Goal: Task Accomplishment & Management: Manage account settings

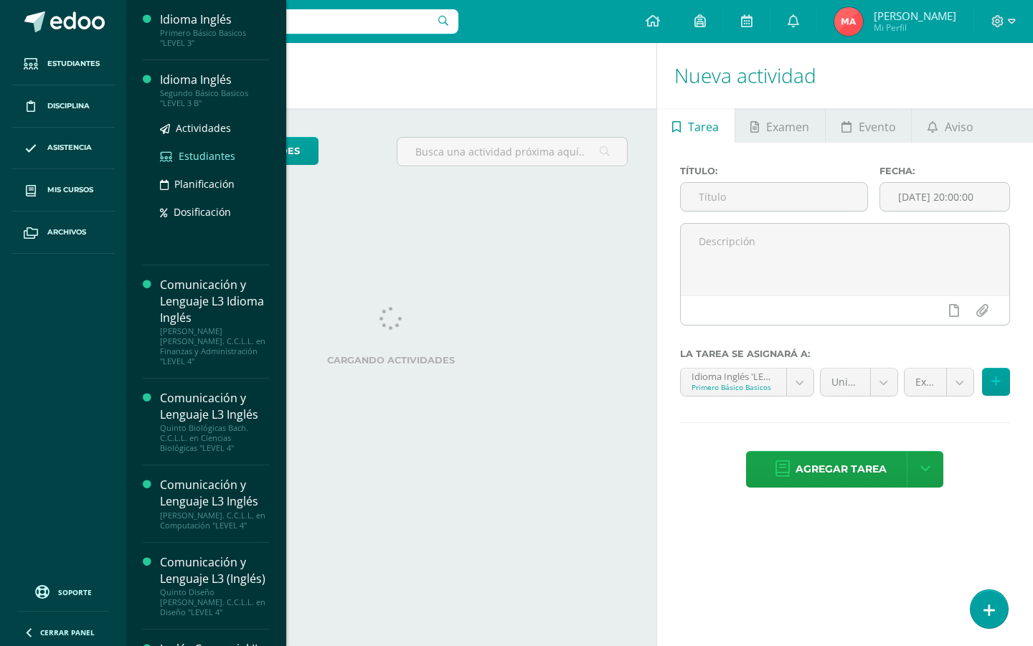
click at [207, 152] on span "Estudiantes" at bounding box center [207, 156] width 57 height 14
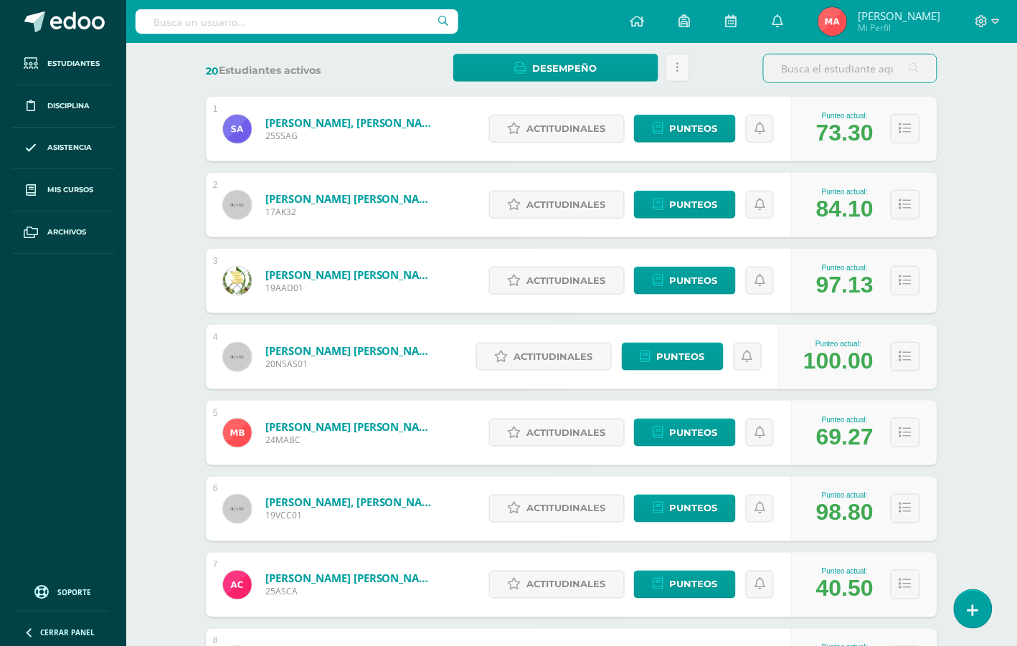
scroll to position [90, 0]
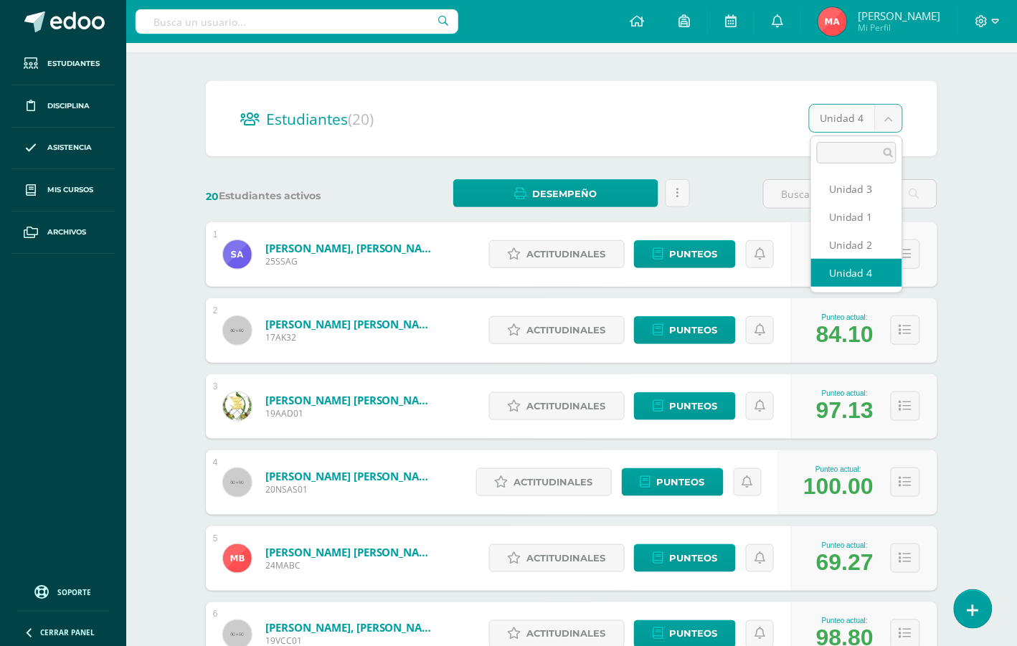
select select "/dashboard/teacher/section/4666/students/?unit=168889"
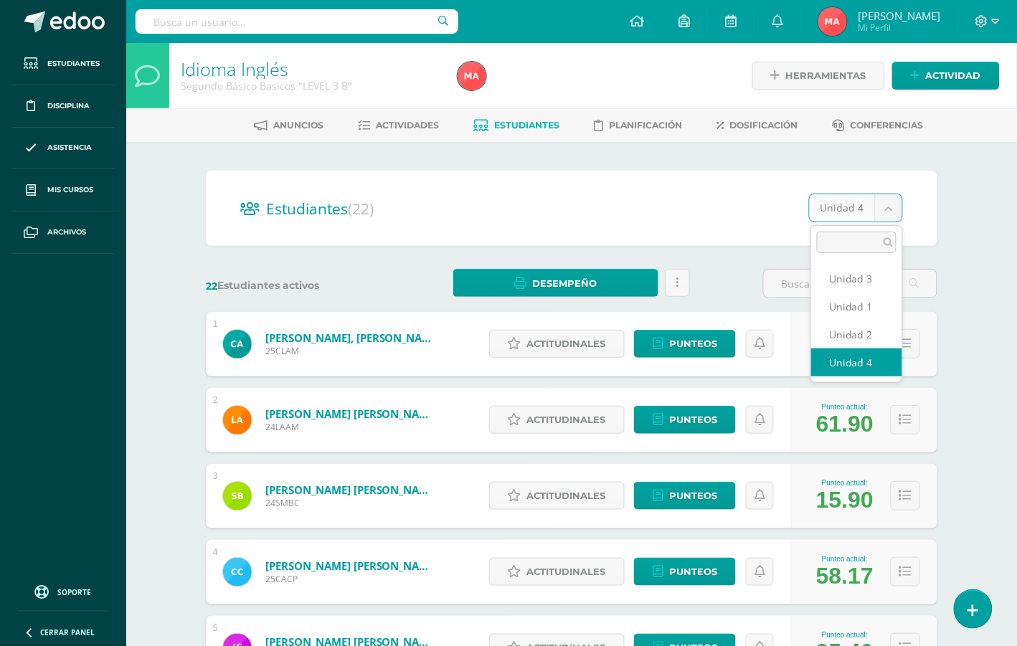
select select "/dashboard/teacher/section/4668/students/?unit=168903"
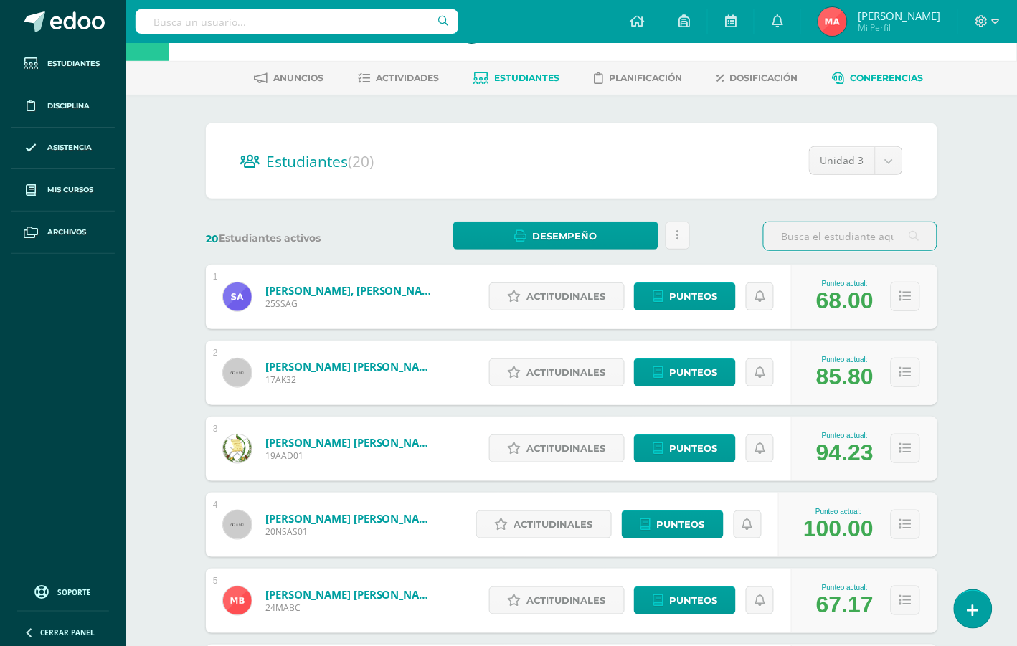
scroll to position [15, 0]
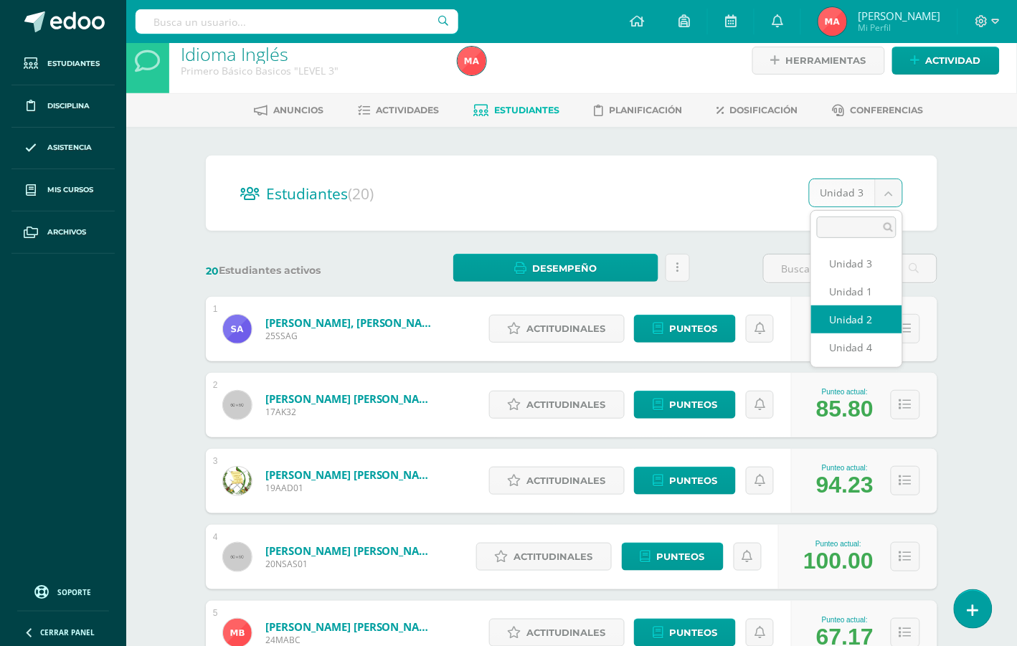
select select "/dashboard/teacher/section/4666/students/?unit=168888"
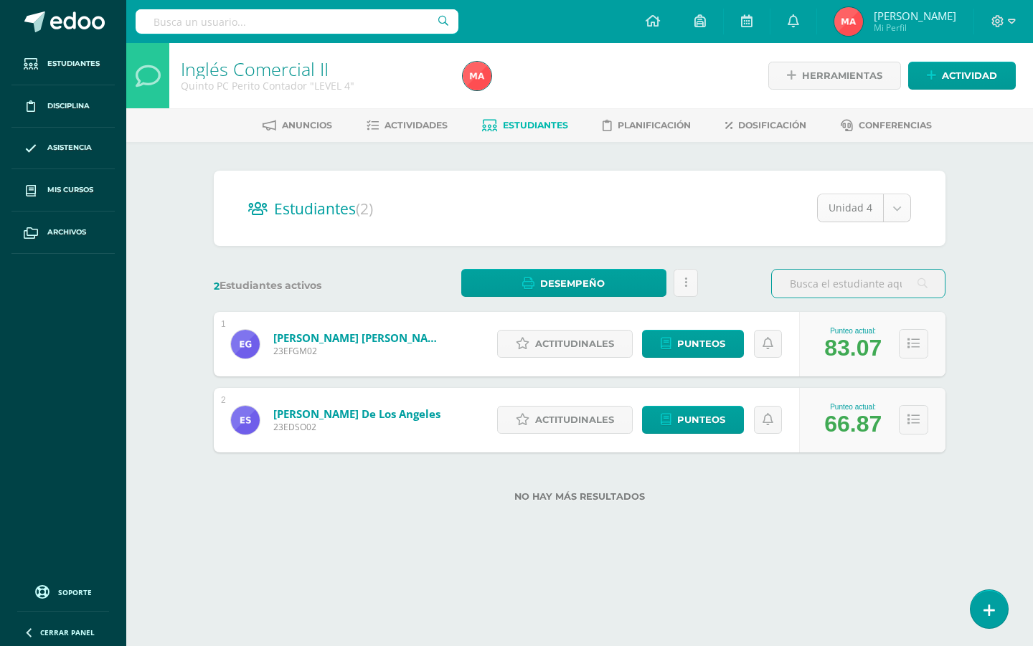
click at [899, 202] on body "Estudiantes Disciplina Asistencia Mis cursos Archivos Soporte Ayuda Reportar un…" at bounding box center [516, 274] width 1033 height 548
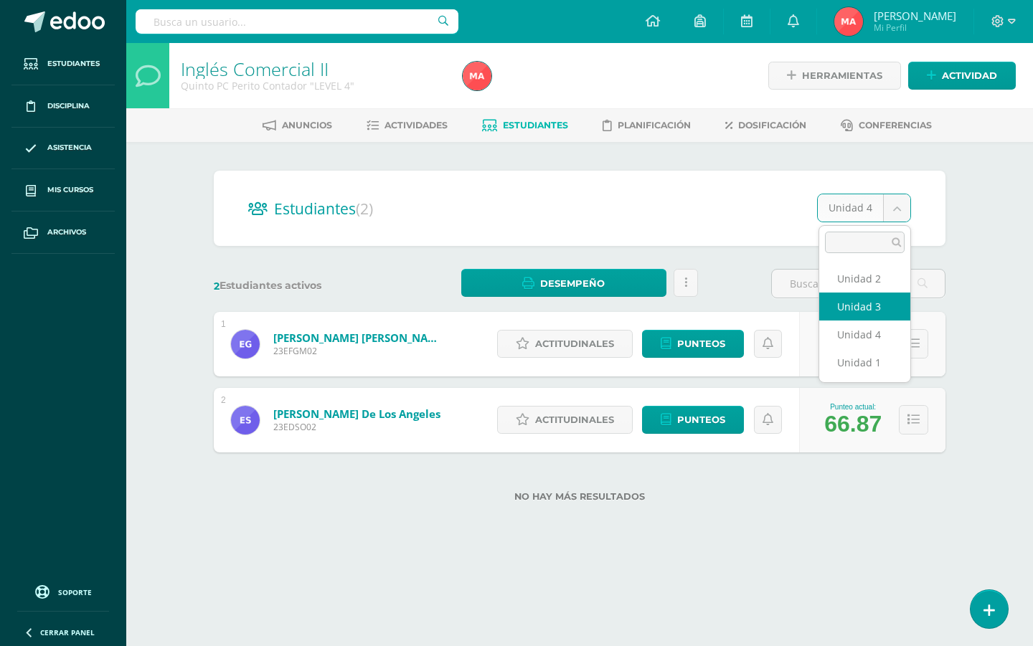
select select "/dashboard/teacher/section/4897/students/?unit=171014"
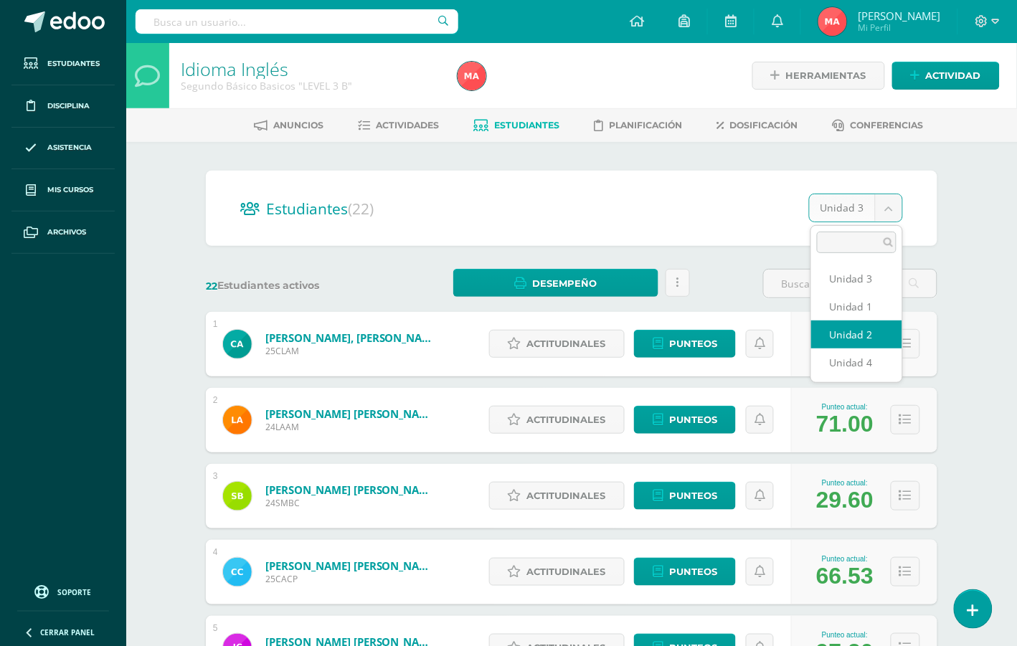
select select "/dashboard/teacher/section/4668/students/?unit=168902"
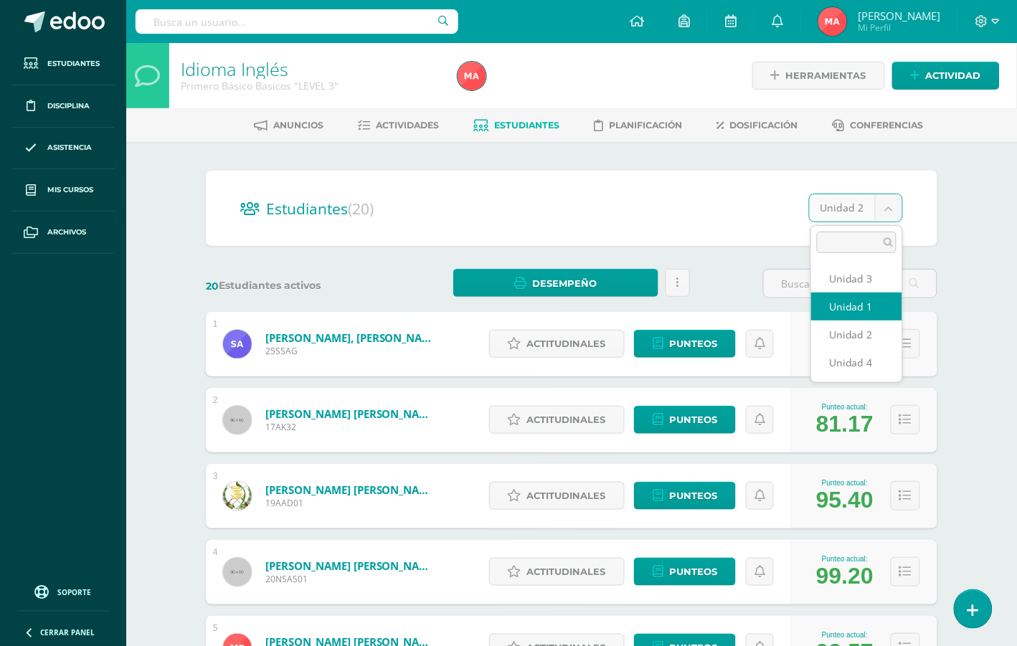
select select "/dashboard/teacher/section/4666/students/?unit=168885"
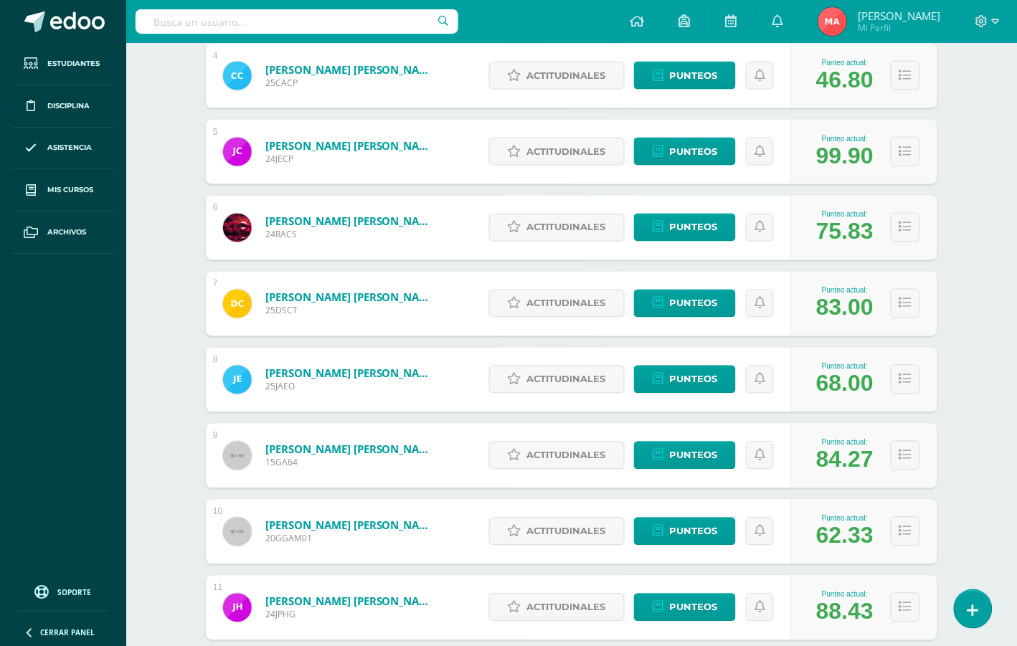
scroll to position [986, 0]
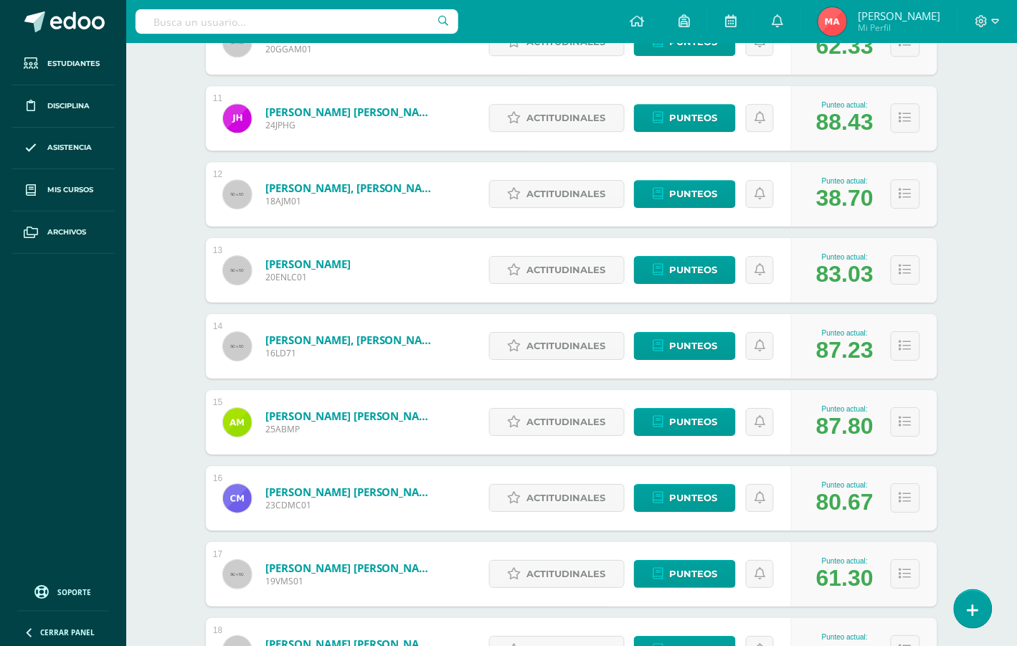
click at [891, 212] on div "Punteo actual: 38.70" at bounding box center [864, 194] width 146 height 65
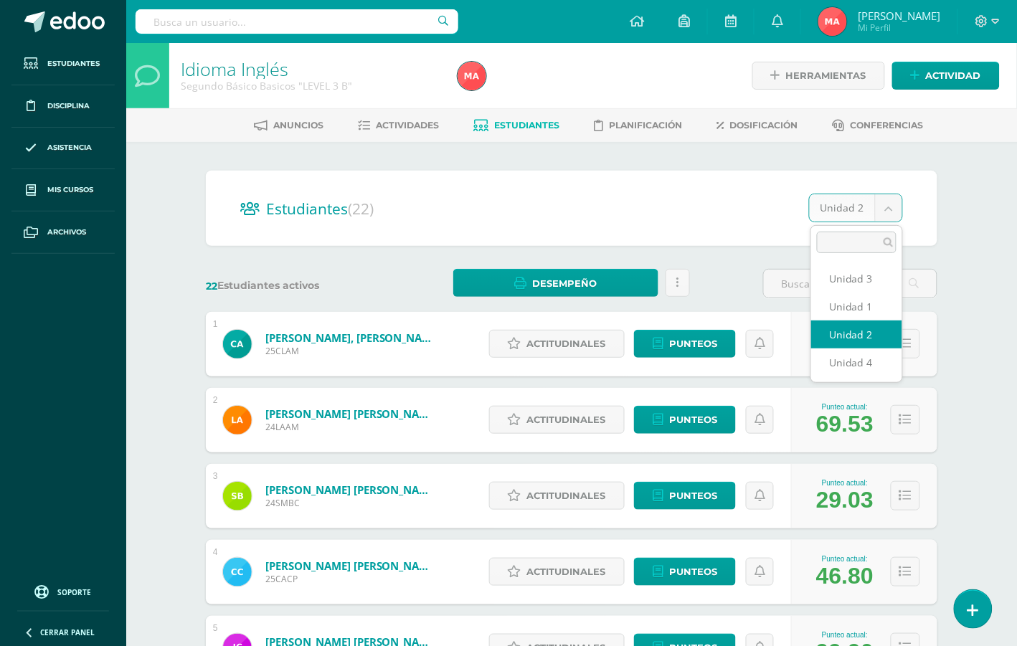
select select "/dashboard/teacher/section/4668/students/?unit=168899"
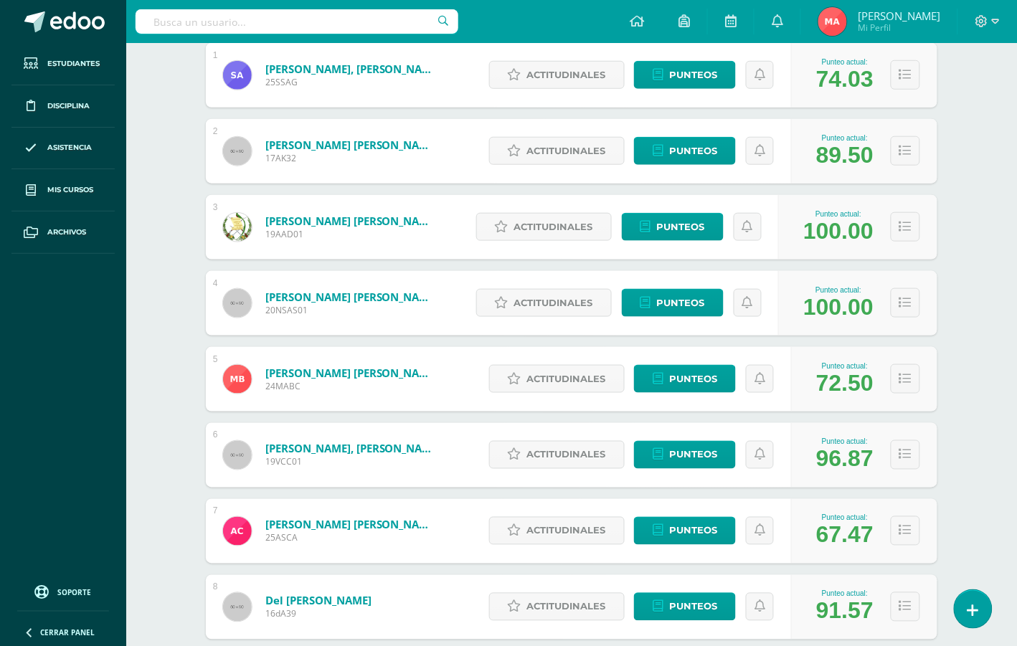
scroll to position [359, 0]
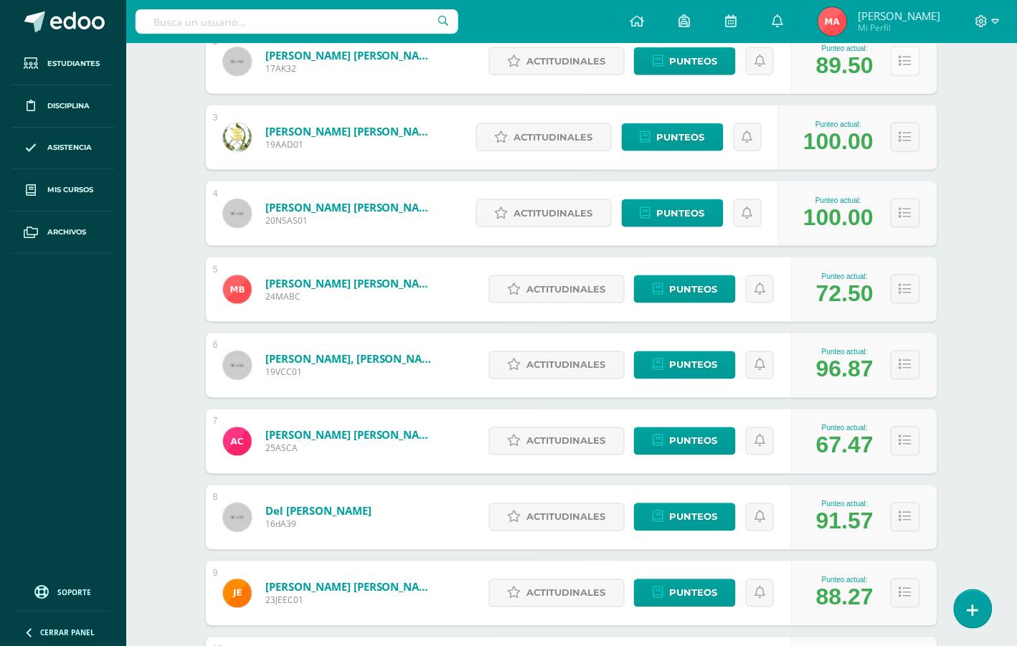
click at [911, 60] on button at bounding box center [905, 61] width 29 height 29
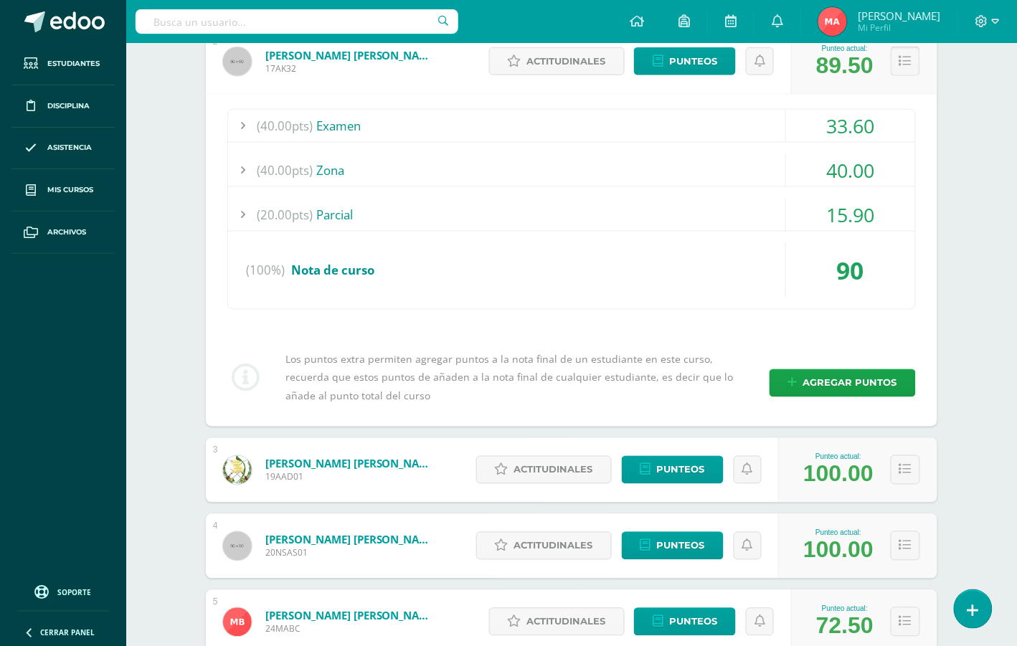
click at [913, 58] on button at bounding box center [905, 61] width 29 height 29
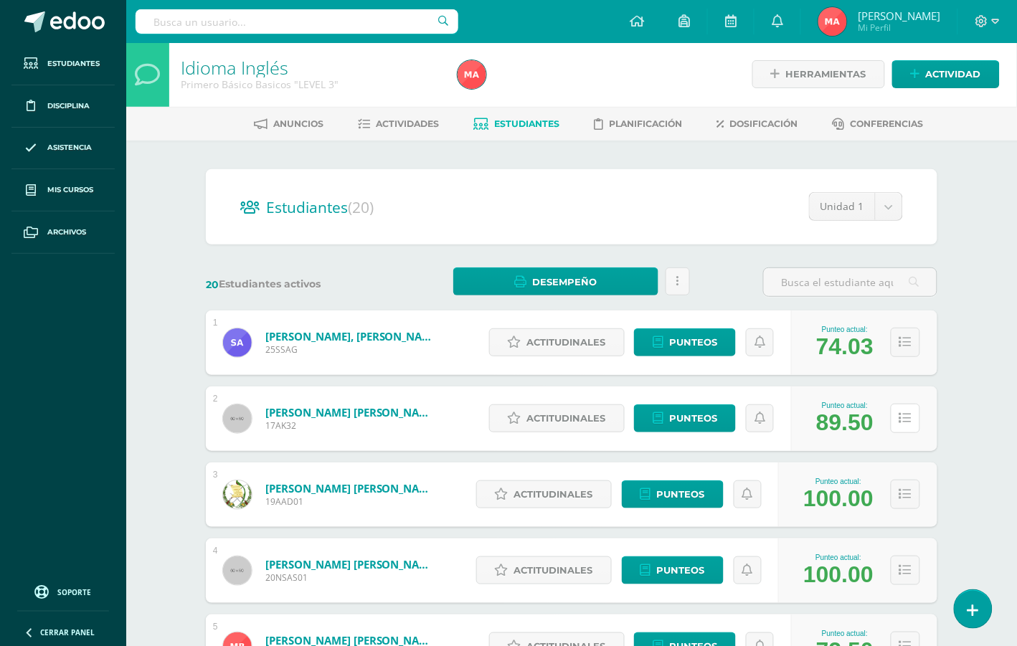
scroll to position [0, 0]
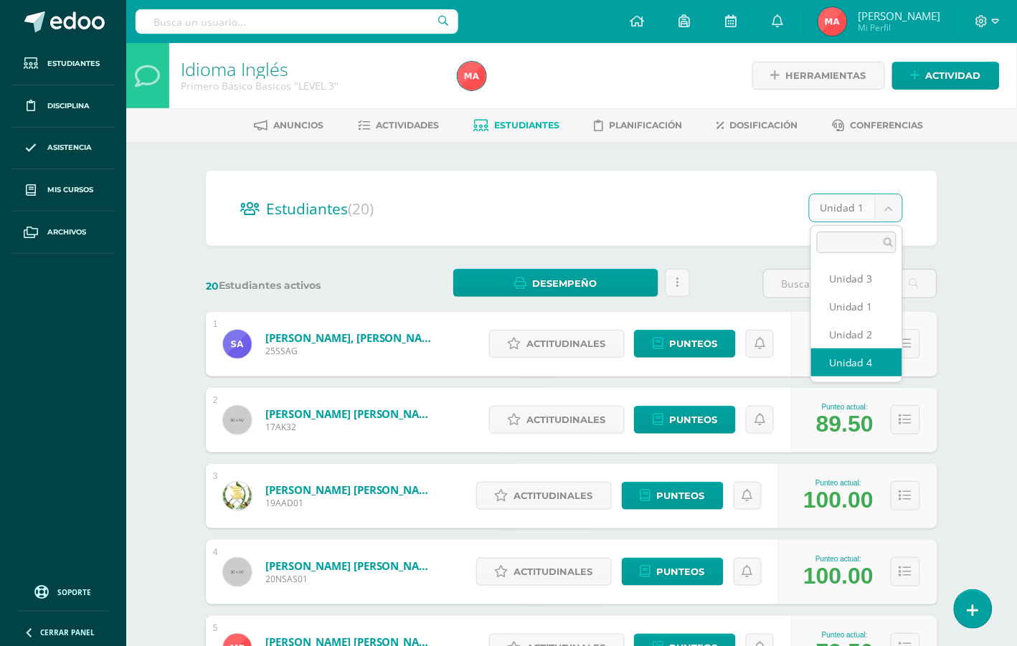
select select "/dashboard/teacher/section/4666/students/?unit=168890"
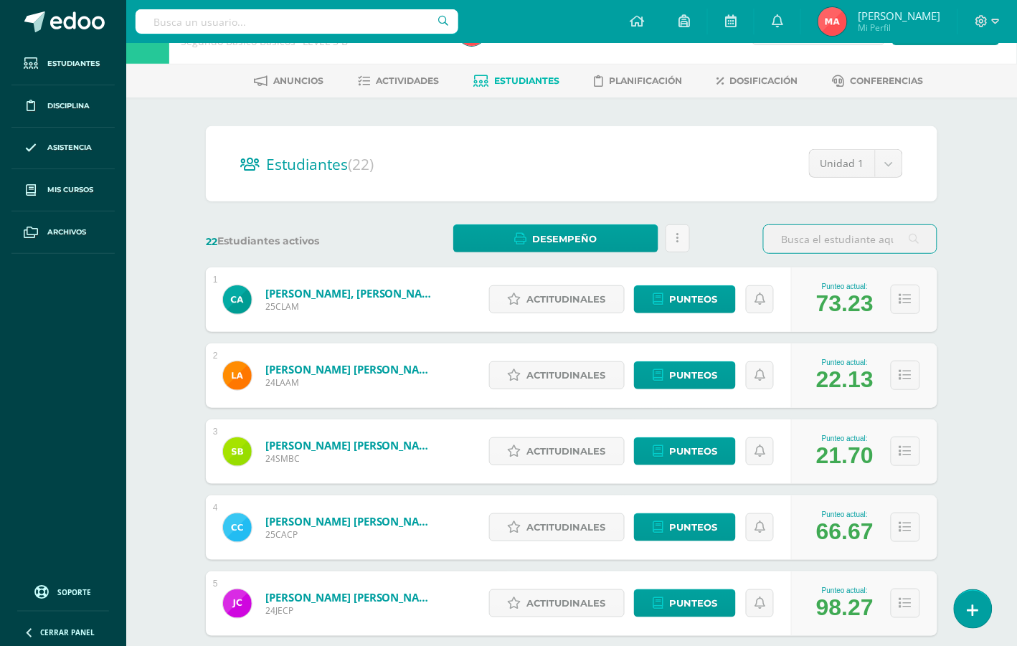
scroll to position [90, 0]
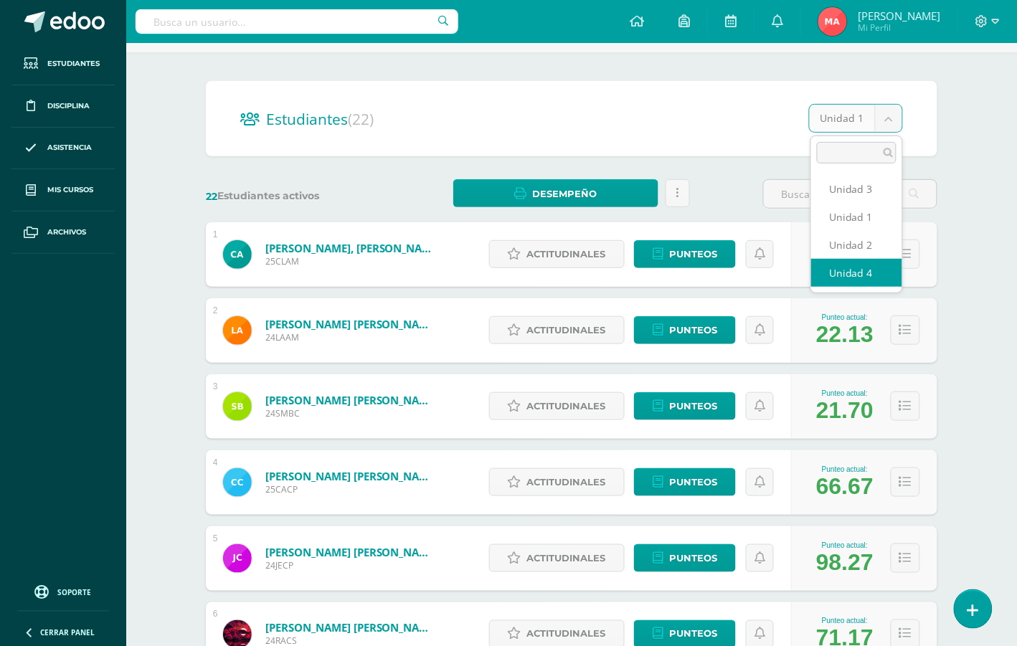
select select "/dashboard/teacher/section/4668/students/?unit=168904"
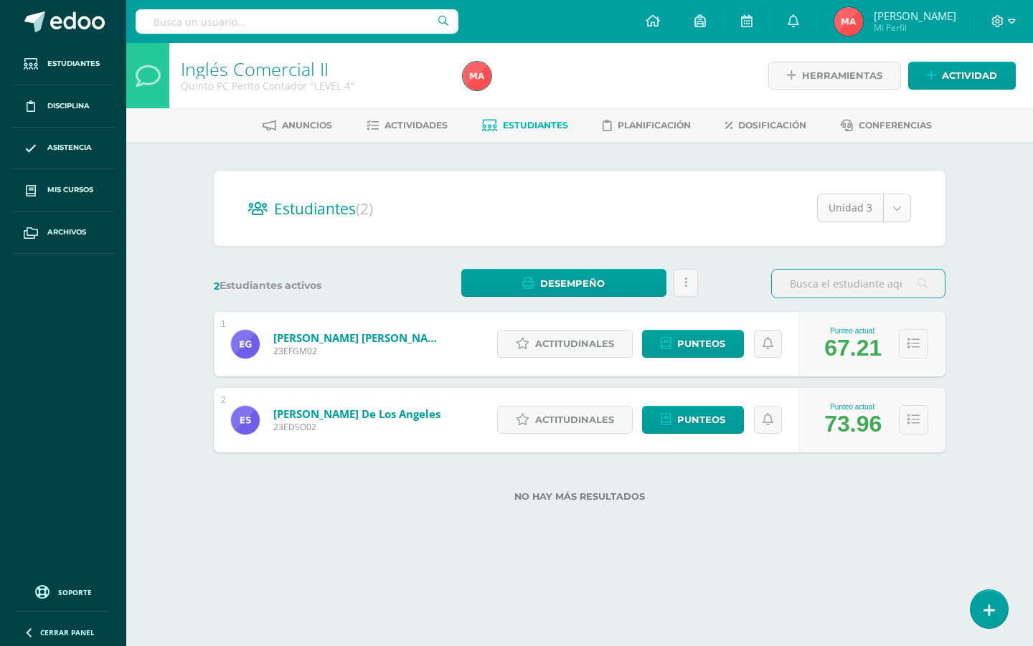
click at [878, 205] on body "Estudiantes Disciplina Asistencia Mis cursos Archivos Soporte Ayuda Reportar un…" at bounding box center [516, 274] width 1033 height 548
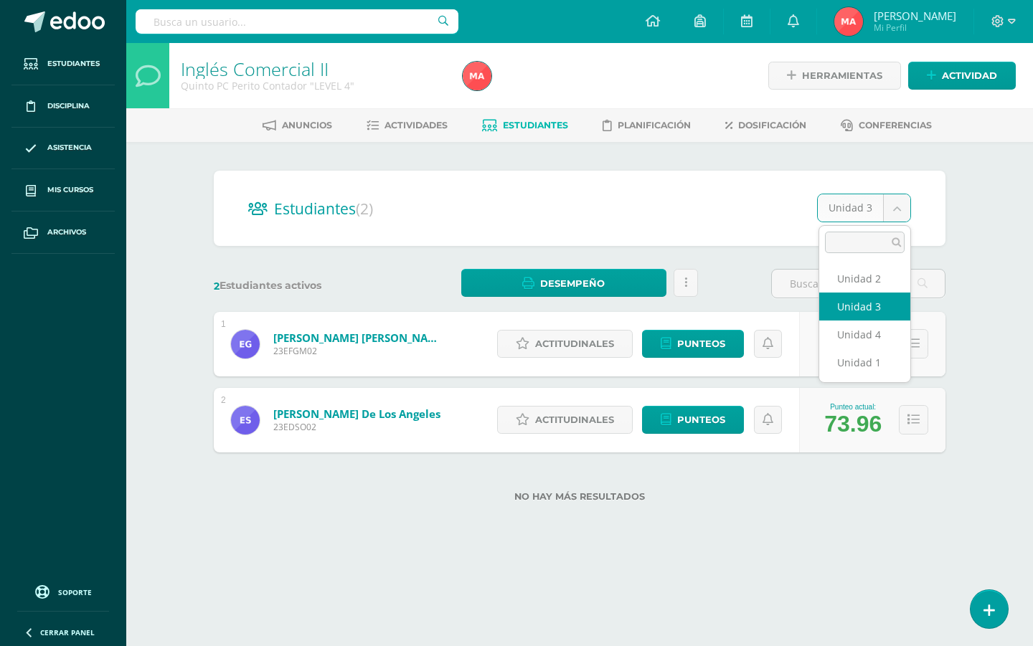
click at [904, 208] on body "Estudiantes Disciplina Asistencia Mis cursos Archivos Soporte Ayuda Reportar un…" at bounding box center [516, 274] width 1033 height 548
click at [881, 208] on body "Estudiantes Disciplina Asistencia Mis cursos Archivos Soporte Ayuda Reportar un…" at bounding box center [516, 274] width 1033 height 548
select select "/dashboard/teacher/section/4897/students/?unit=171010"
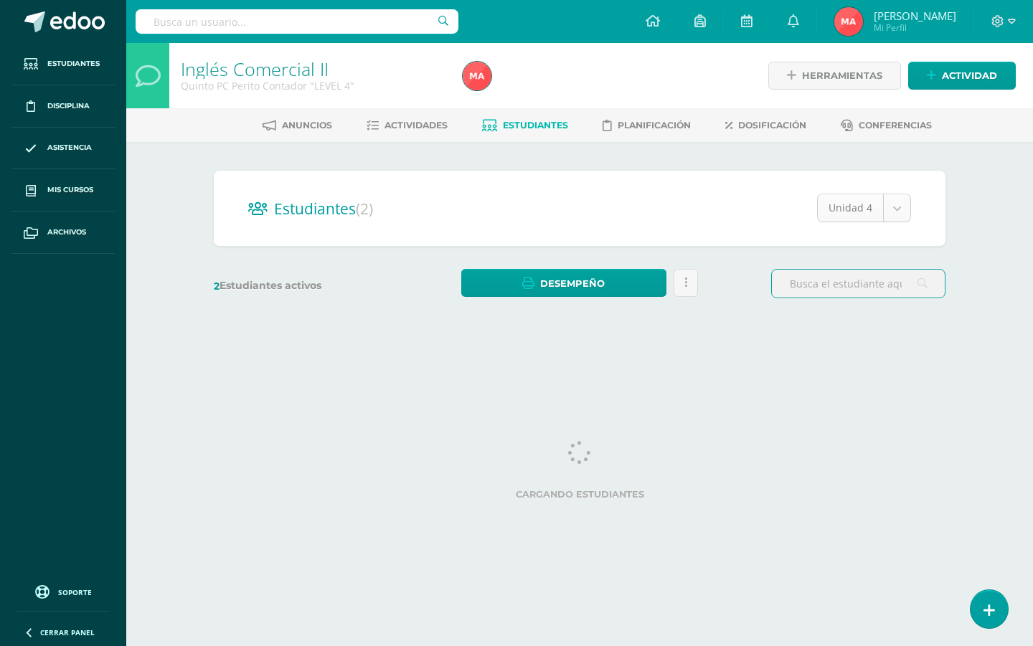
click at [868, 207] on body "Estudiantes Disciplina Asistencia Mis cursos Archivos Soporte Ayuda Reportar un…" at bounding box center [516, 170] width 1033 height 341
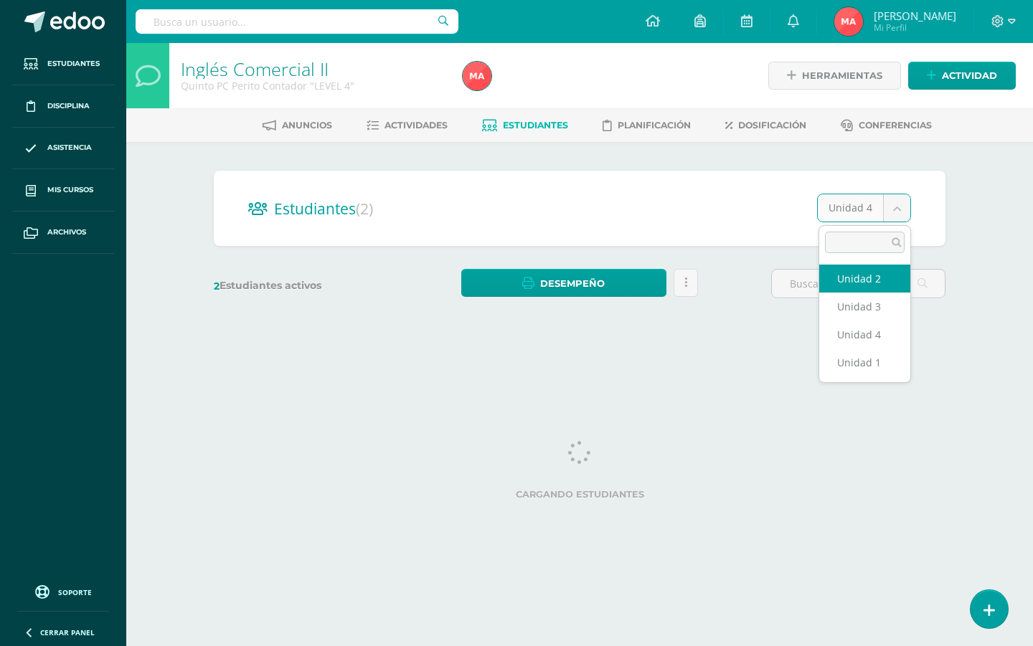
select select "/dashboard/teacher/section/4897/students/?unit=171013"
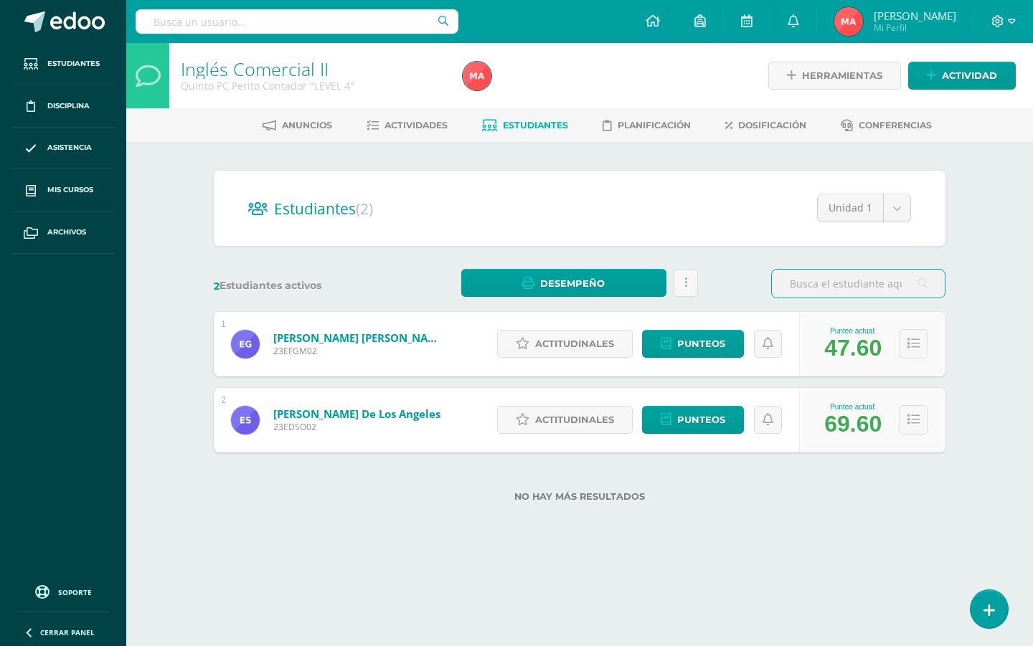
click at [521, 126] on span "Estudiantes" at bounding box center [535, 125] width 65 height 11
click at [909, 338] on icon at bounding box center [913, 344] width 12 height 12
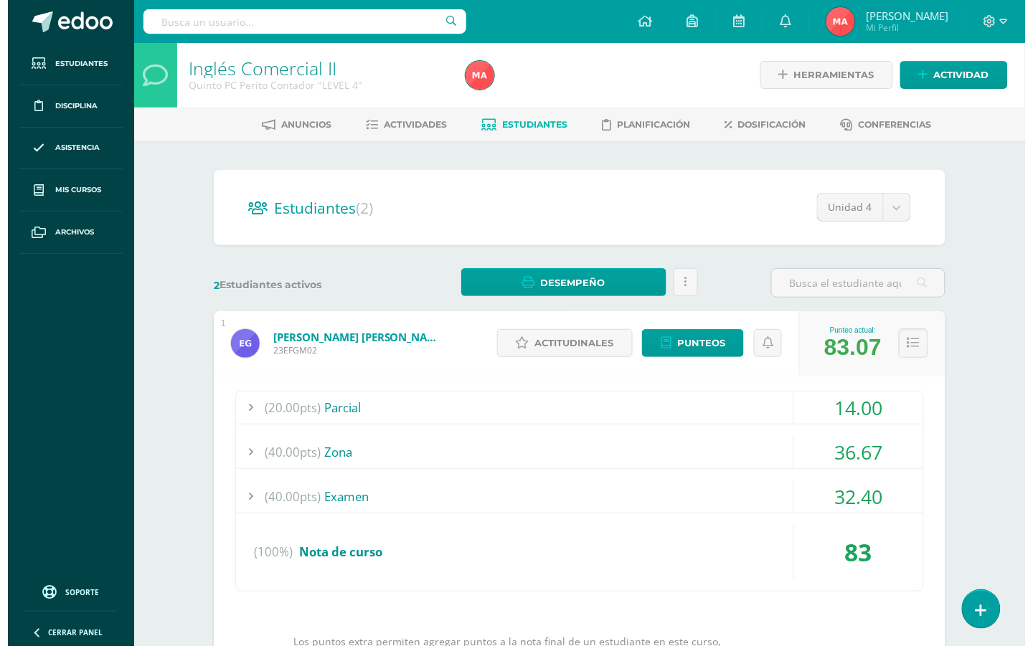
scroll to position [235, 0]
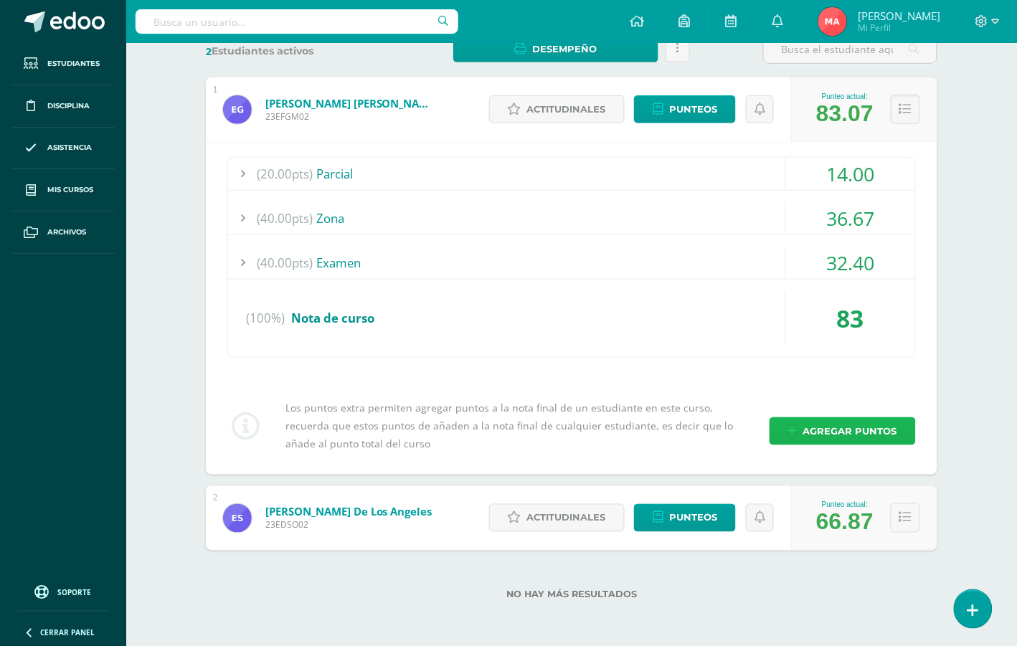
click at [821, 425] on span "Agregar puntos" at bounding box center [850, 431] width 94 height 27
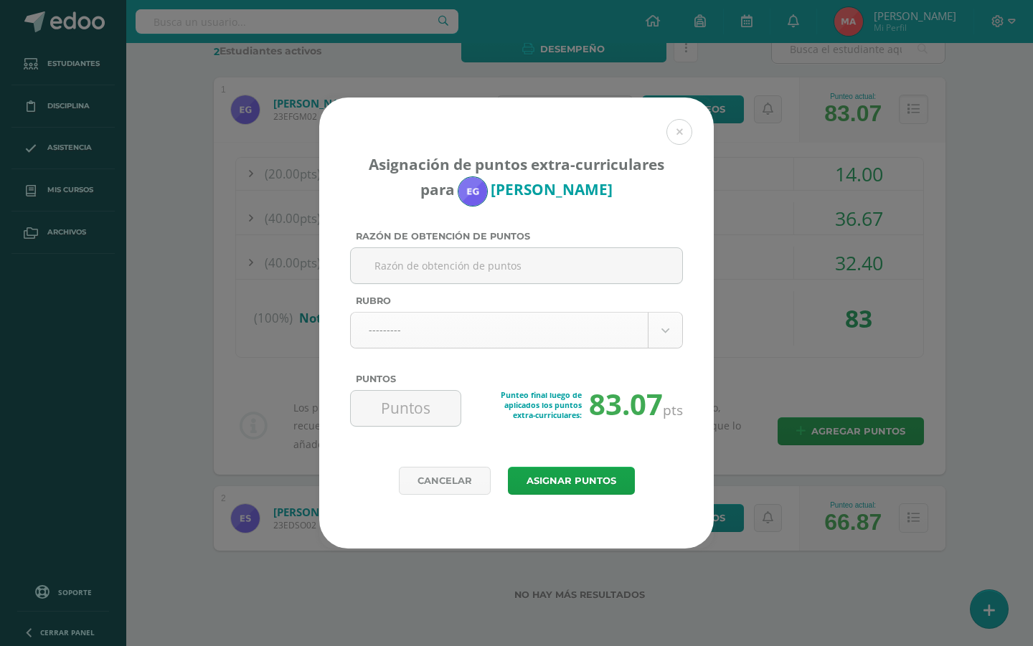
click at [497, 342] on body "Asignación de puntos extra-curriculares para Estuardo Guinil Razón de obtención…" at bounding box center [516, 206] width 1033 height 881
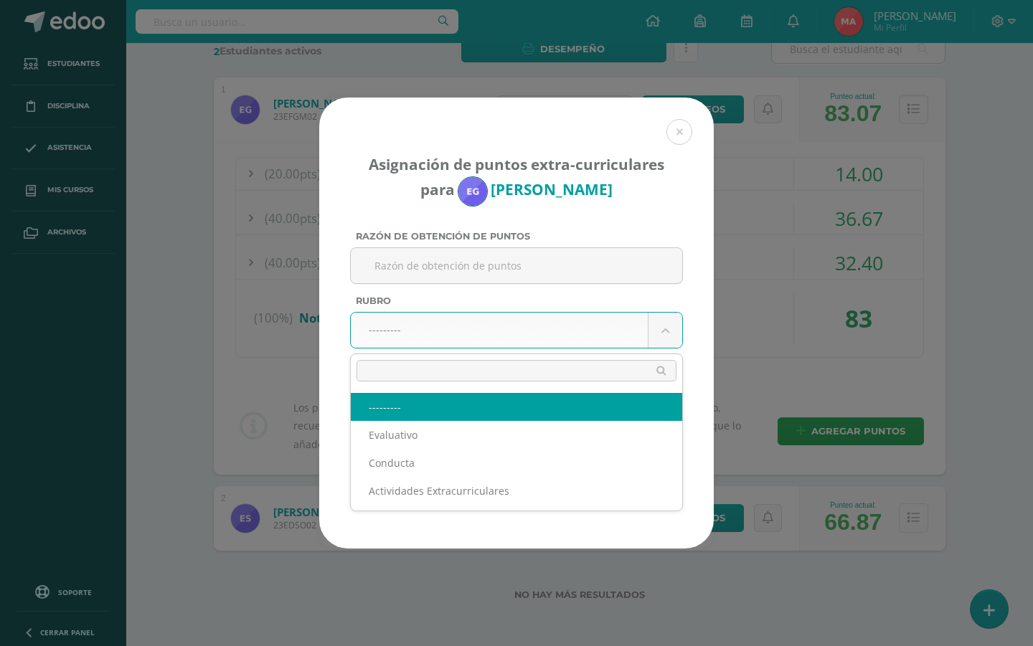
click at [496, 341] on body "Asignación de puntos extra-curriculares para Estuardo Guinil Razón de obtención…" at bounding box center [516, 206] width 1033 height 881
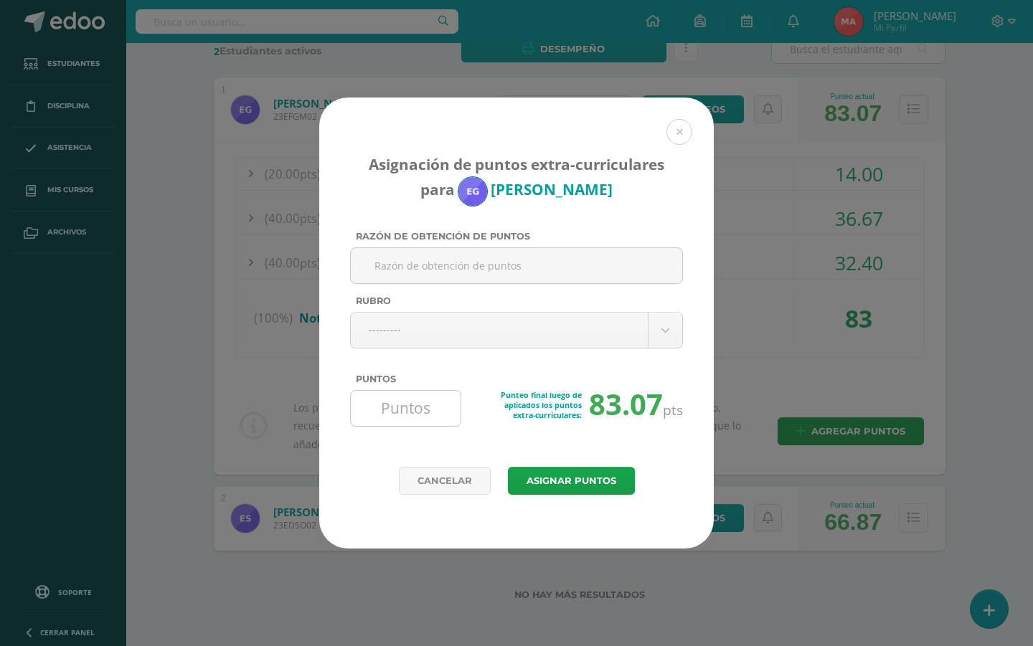
click at [403, 417] on input "Puntos" at bounding box center [405, 408] width 98 height 35
type input "5"
click at [428, 260] on input "Razón de obtención de puntos" at bounding box center [516, 265] width 320 height 35
type input "H"
type input "Trabajo extra"
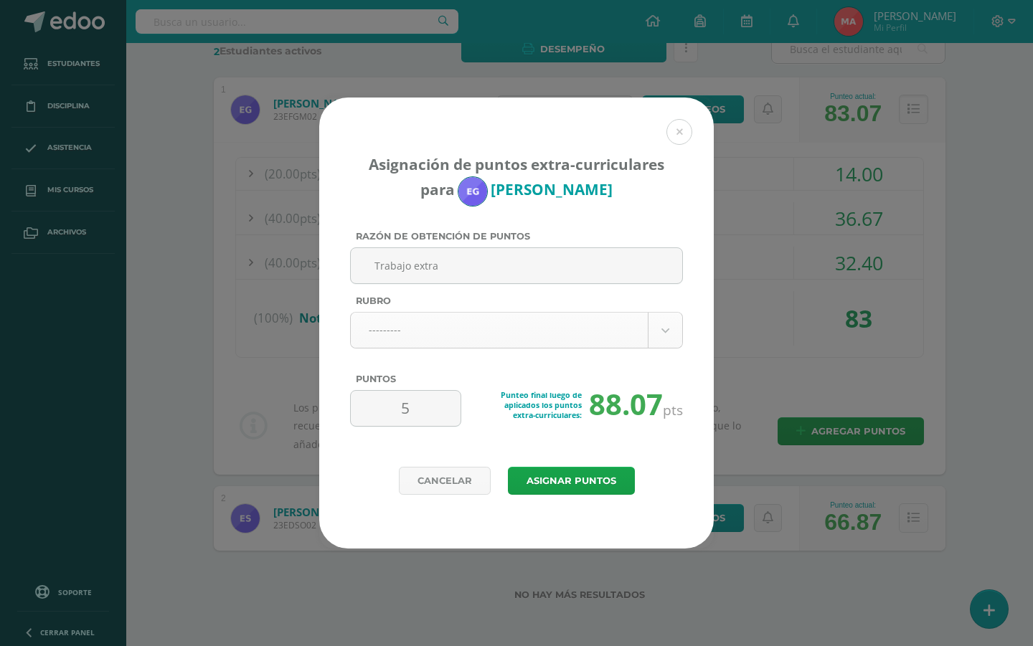
click at [442, 328] on body "Asignación de puntos extra-curriculares para Estuardo Guinil Razón de obtención…" at bounding box center [516, 206] width 1033 height 881
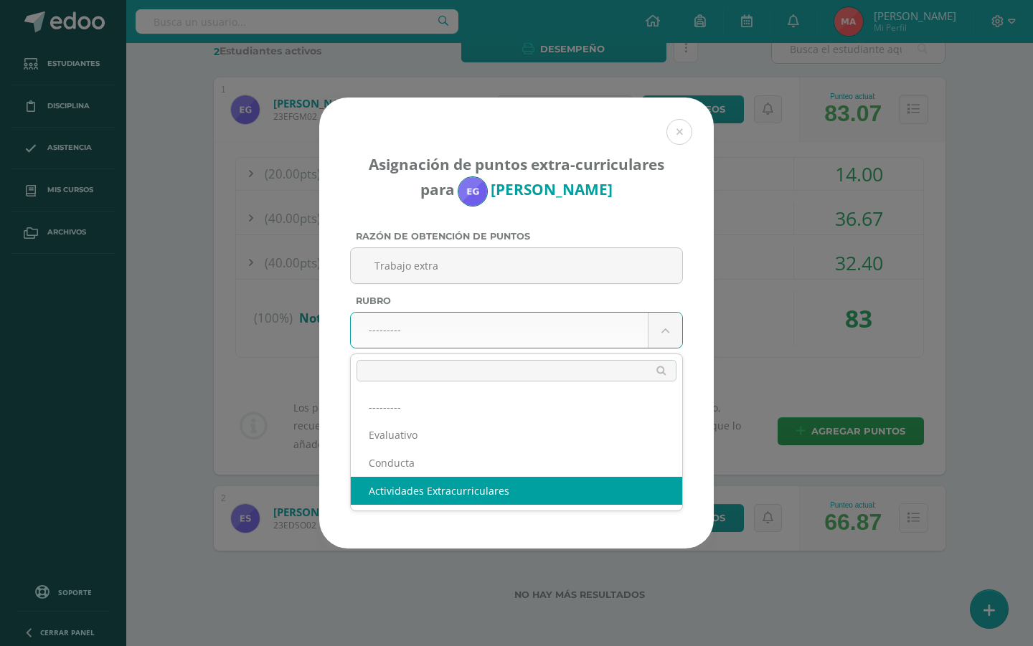
select select "3"
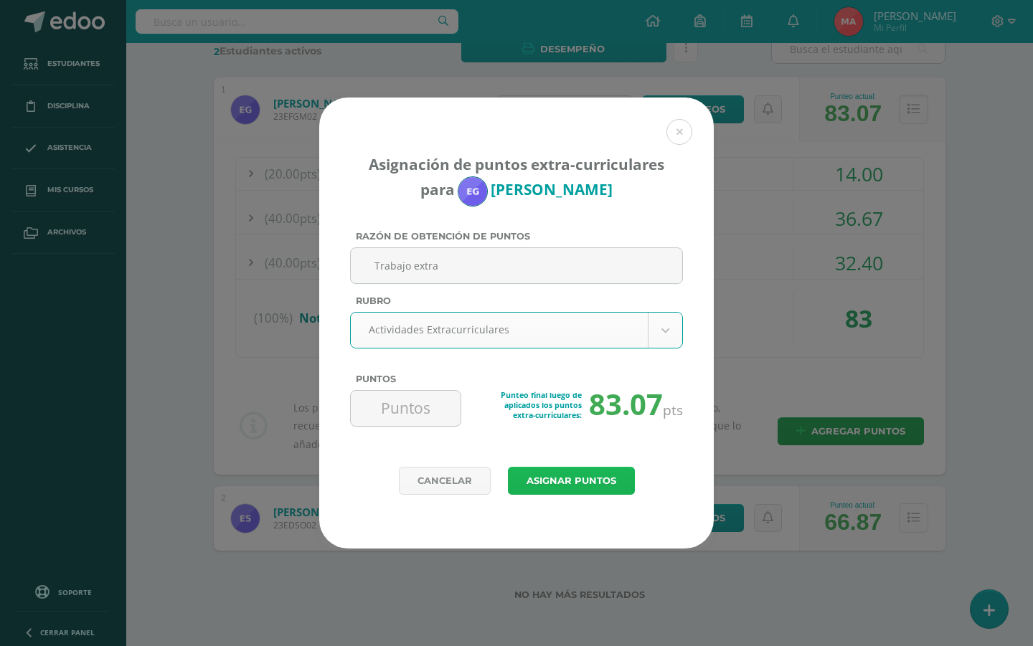
click at [539, 470] on button "Asignar puntos" at bounding box center [571, 481] width 127 height 28
click at [403, 407] on input "Puntos" at bounding box center [405, 408] width 98 height 35
type input "5"
type input "4"
click at [542, 470] on button "Asignar puntos" at bounding box center [571, 481] width 127 height 28
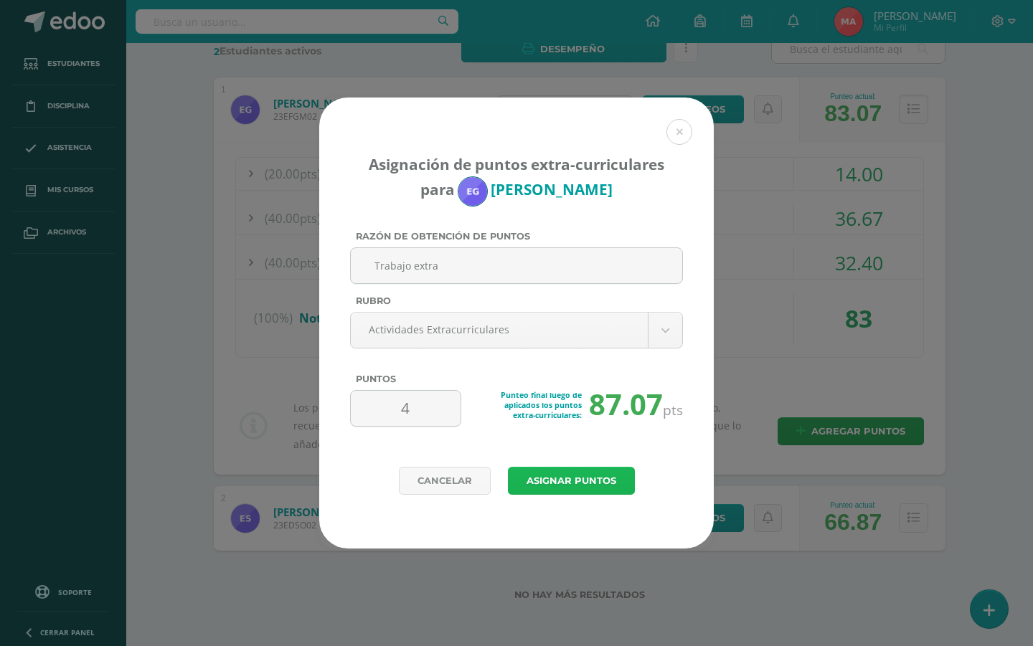
click at [558, 490] on button "Asignar puntos" at bounding box center [571, 481] width 127 height 28
click at [554, 479] on button "Asignar puntos" at bounding box center [571, 481] width 127 height 28
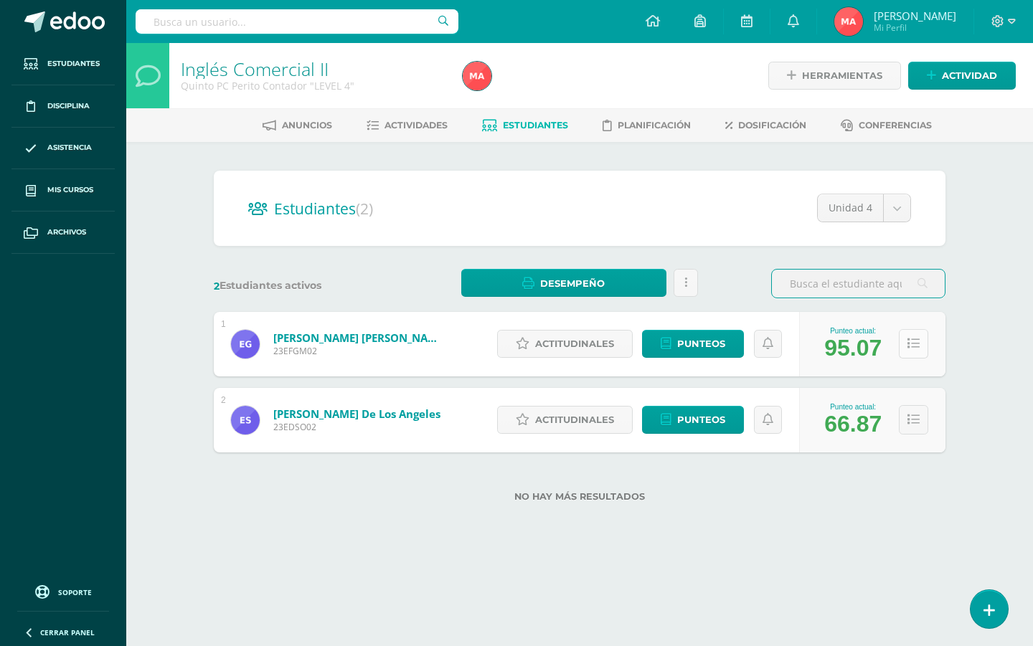
click at [909, 342] on icon at bounding box center [913, 344] width 12 height 12
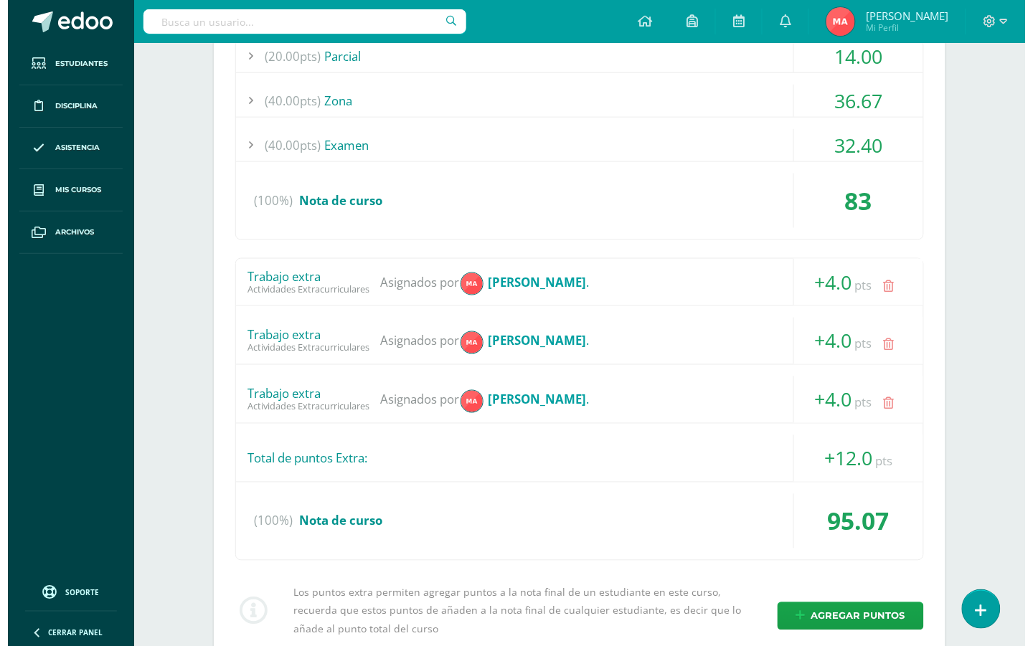
scroll to position [359, 0]
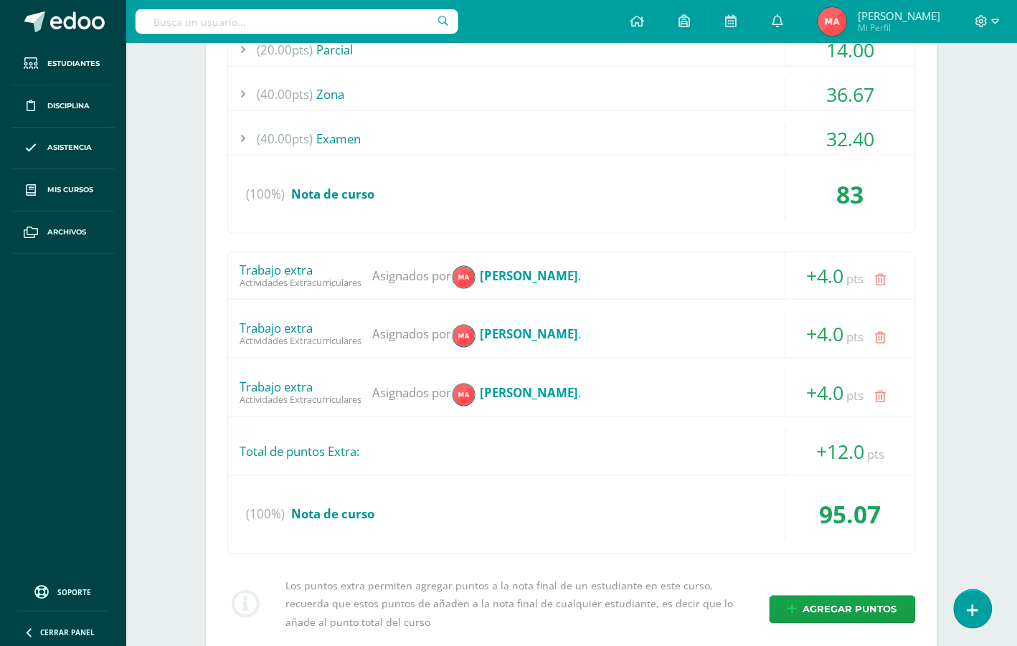
click at [883, 393] on icon at bounding box center [881, 398] width 11 height 12
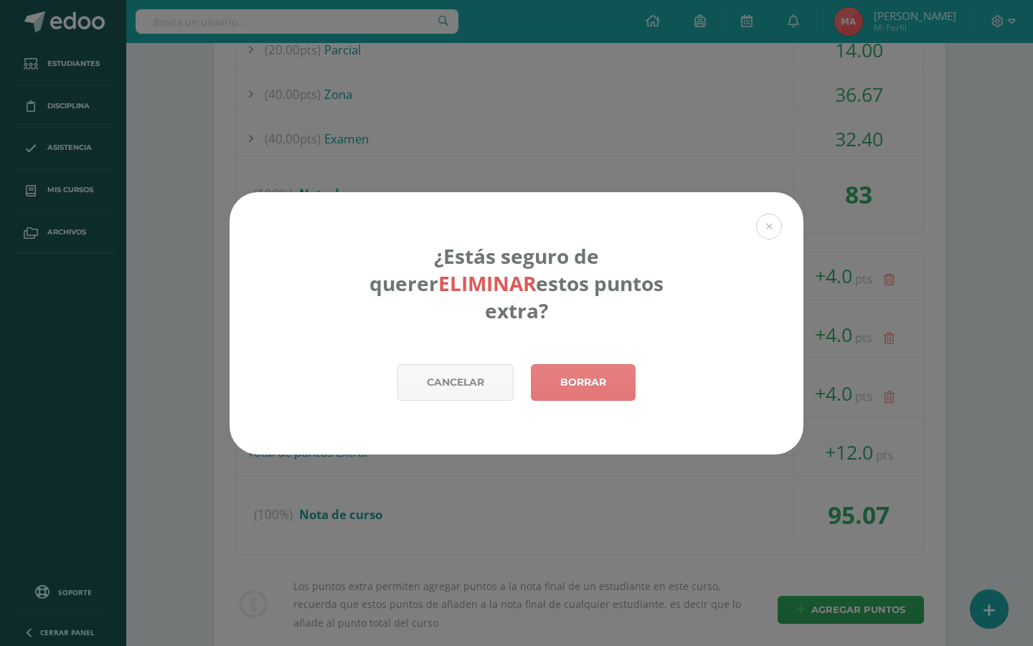
click at [607, 364] on link "Borrar" at bounding box center [583, 382] width 105 height 37
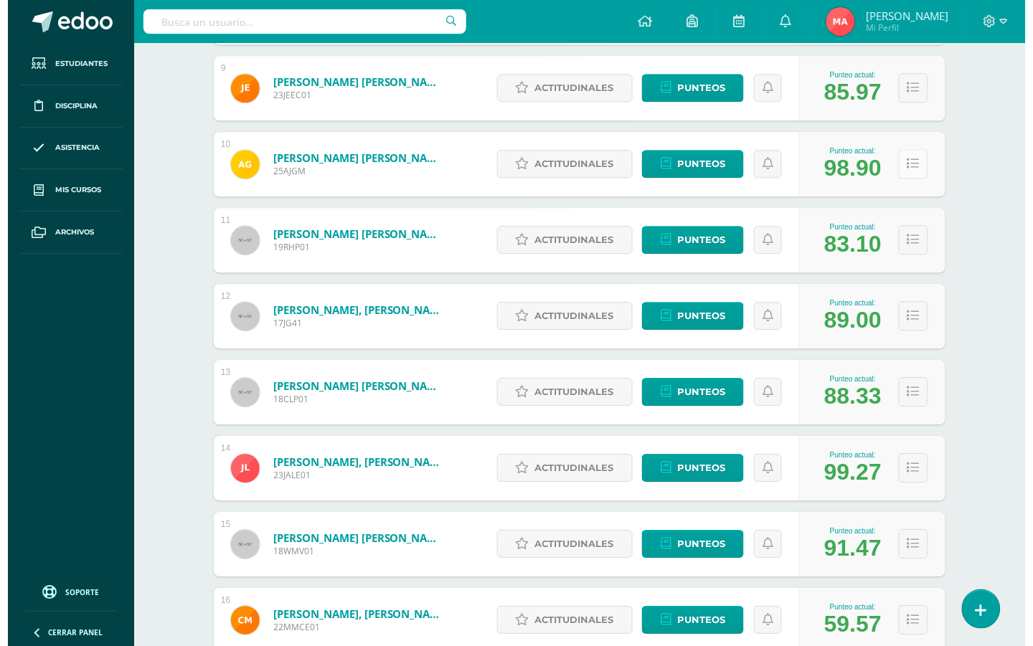
scroll to position [896, 0]
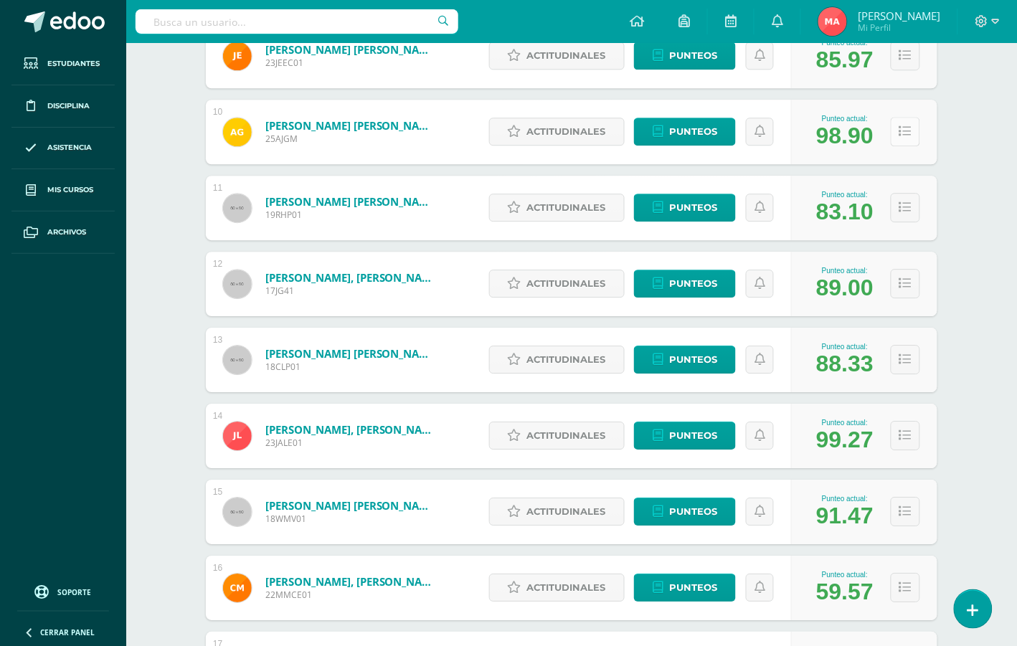
click at [901, 122] on button at bounding box center [905, 131] width 29 height 29
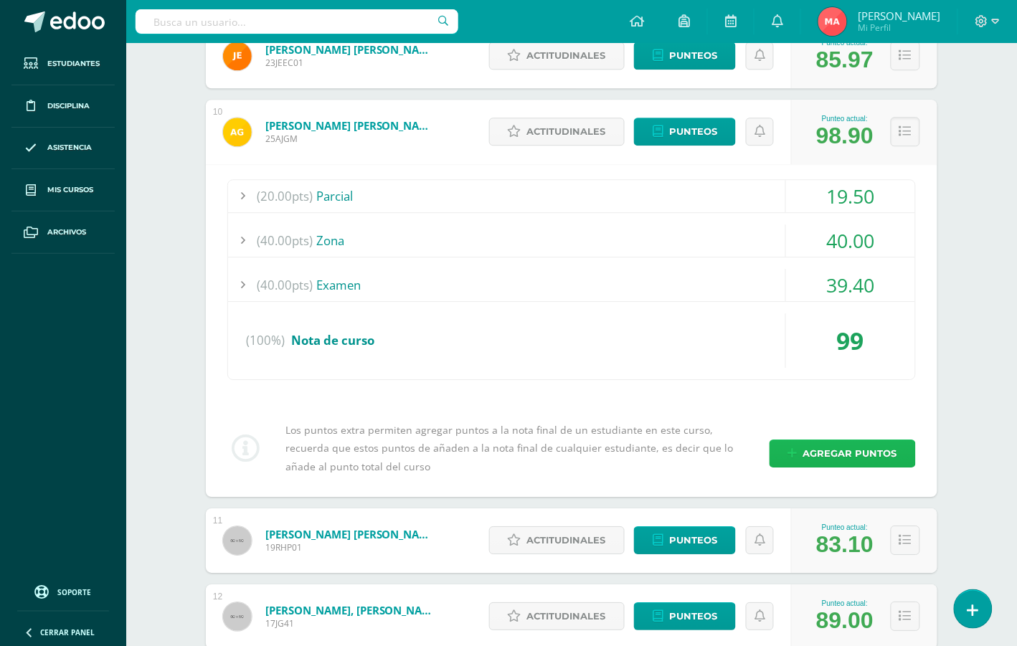
click at [847, 463] on span "Agregar puntos" at bounding box center [850, 453] width 94 height 27
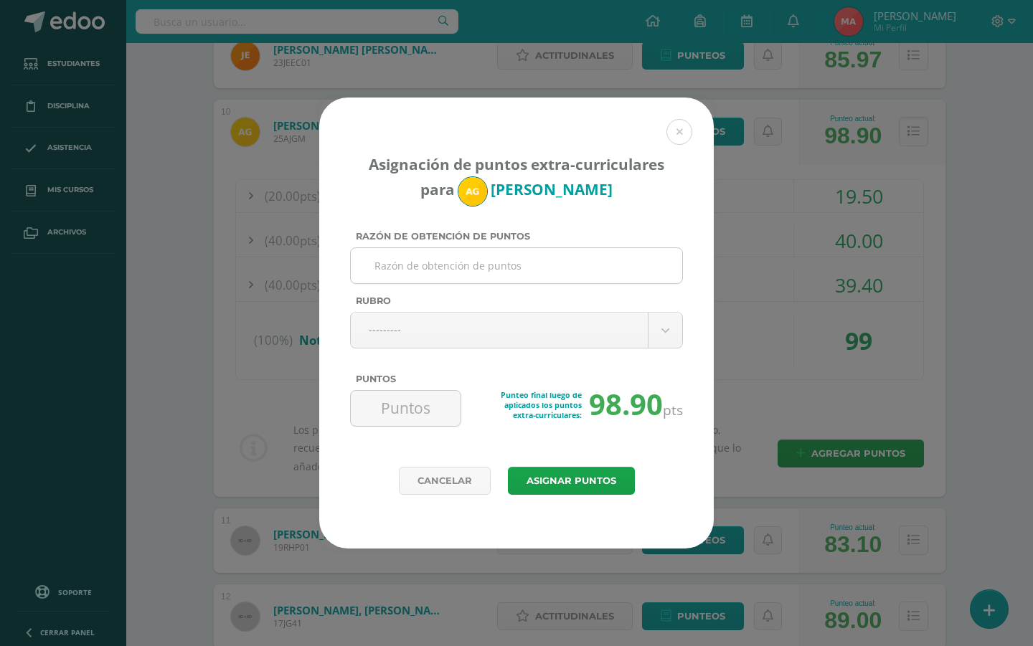
click at [407, 267] on input "Razón de obtención de puntos" at bounding box center [516, 265] width 320 height 35
type input "extra"
click at [438, 325] on body "Asignación de puntos extra-curriculares para Angela Guarán Razón de obtención d…" at bounding box center [516, 228] width 1033 height 2249
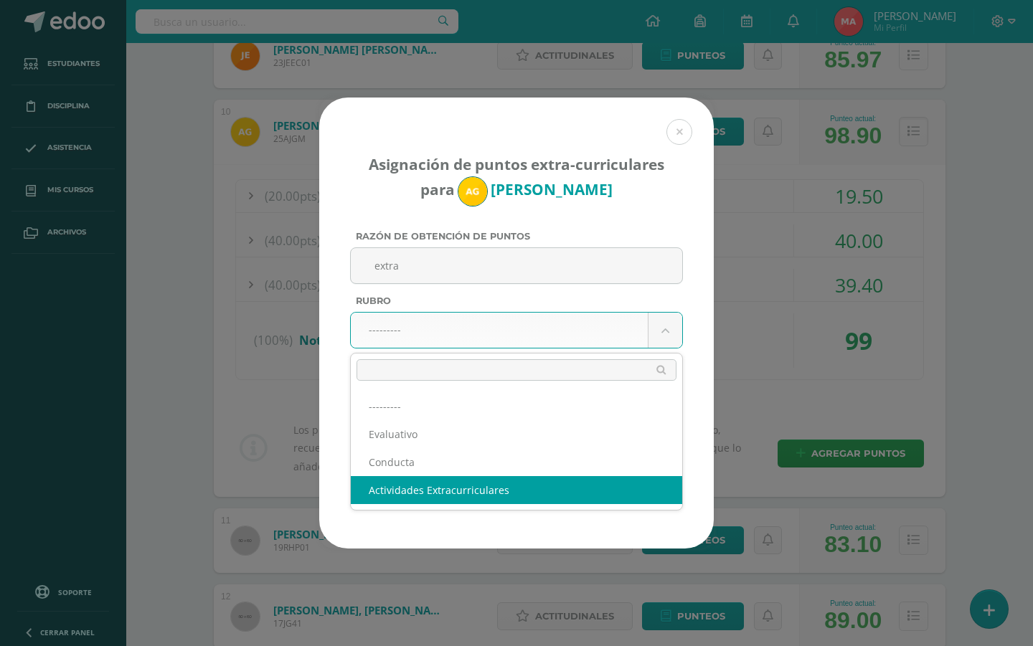
select select "3"
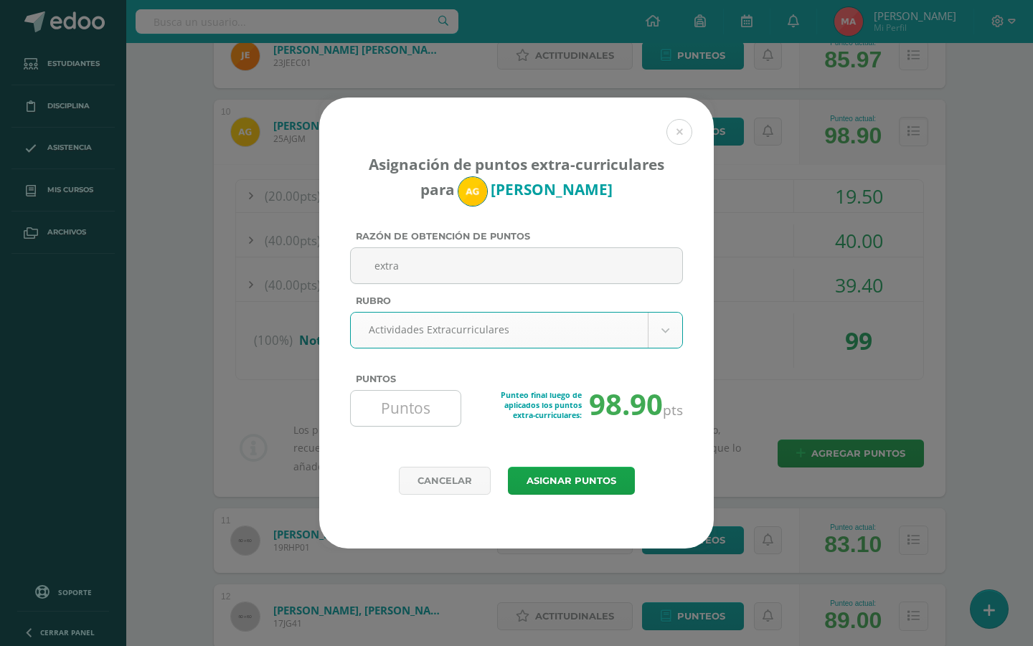
click at [409, 410] on input "Puntos" at bounding box center [405, 408] width 98 height 35
type input "1"
click at [567, 495] on button "Asignar puntos" at bounding box center [571, 481] width 127 height 28
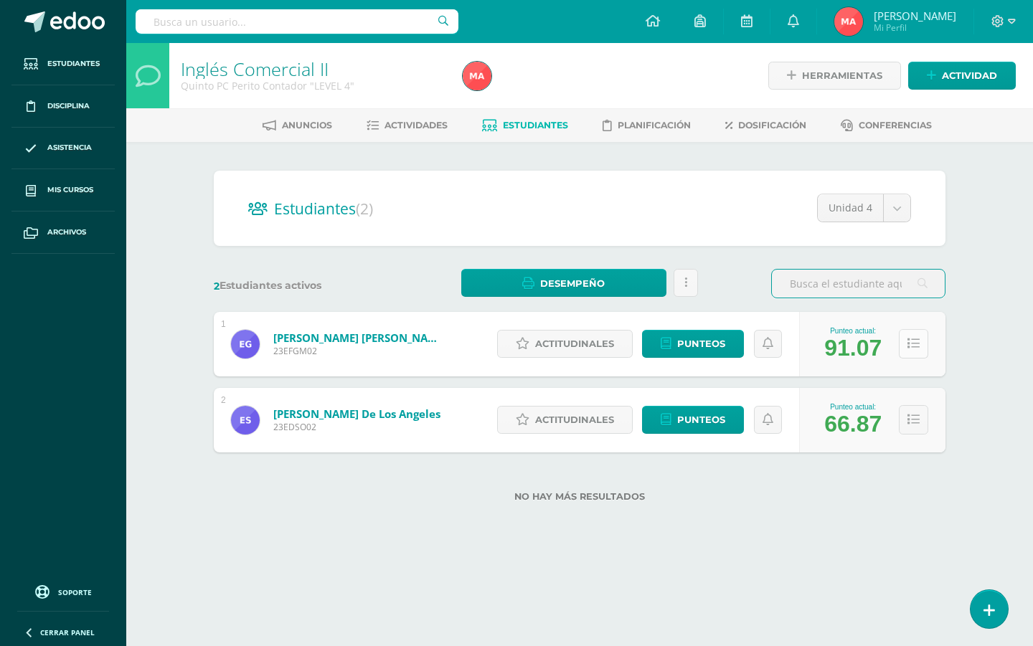
click at [911, 341] on icon at bounding box center [913, 344] width 12 height 12
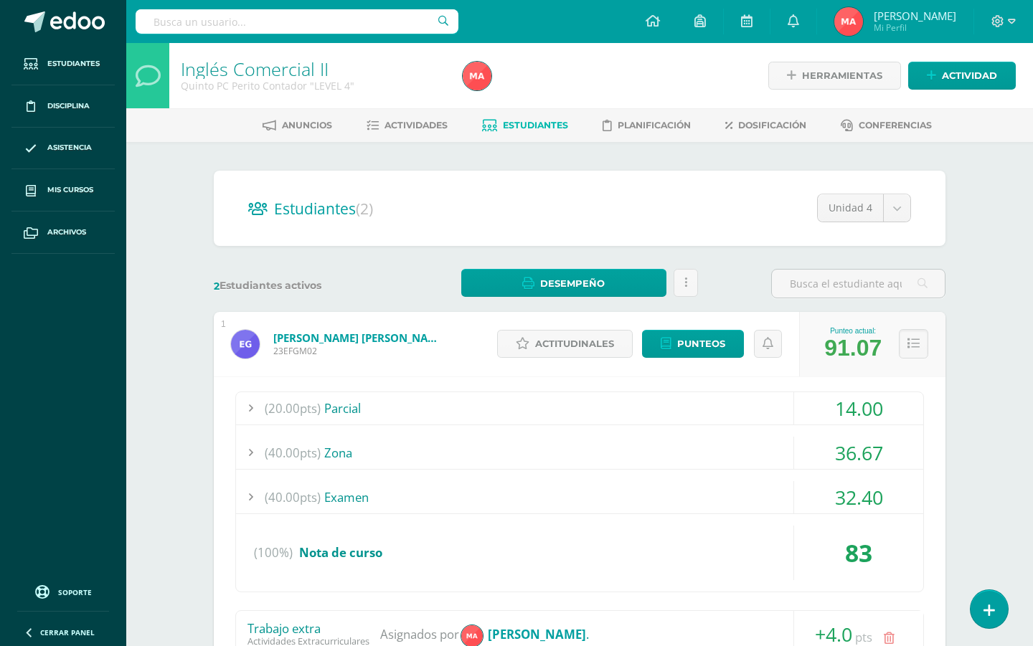
scroll to position [179, 0]
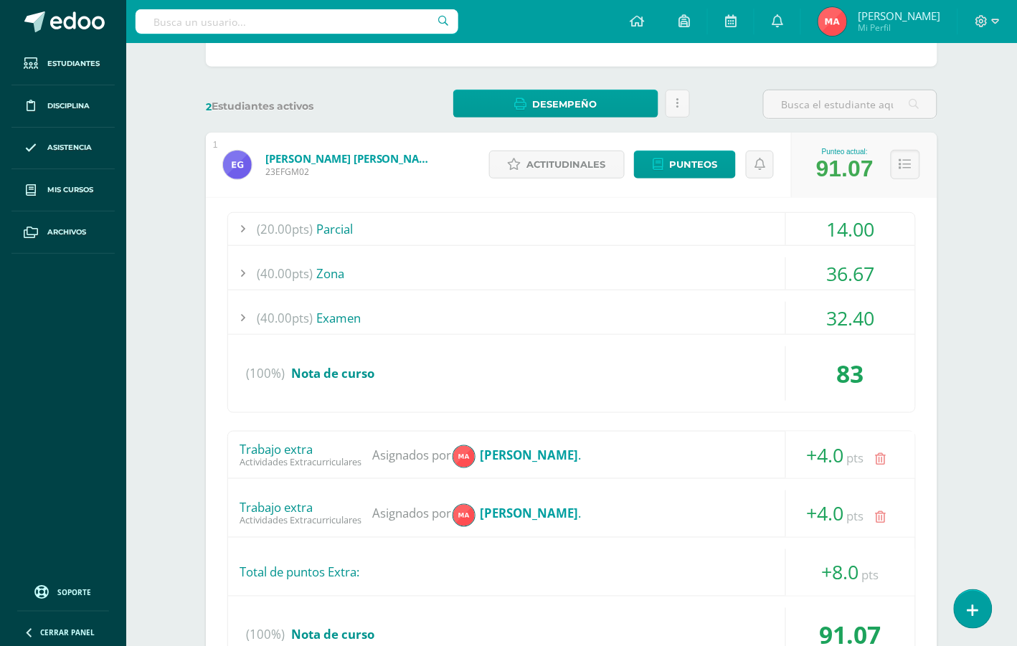
click at [886, 518] on icon at bounding box center [881, 518] width 11 height 12
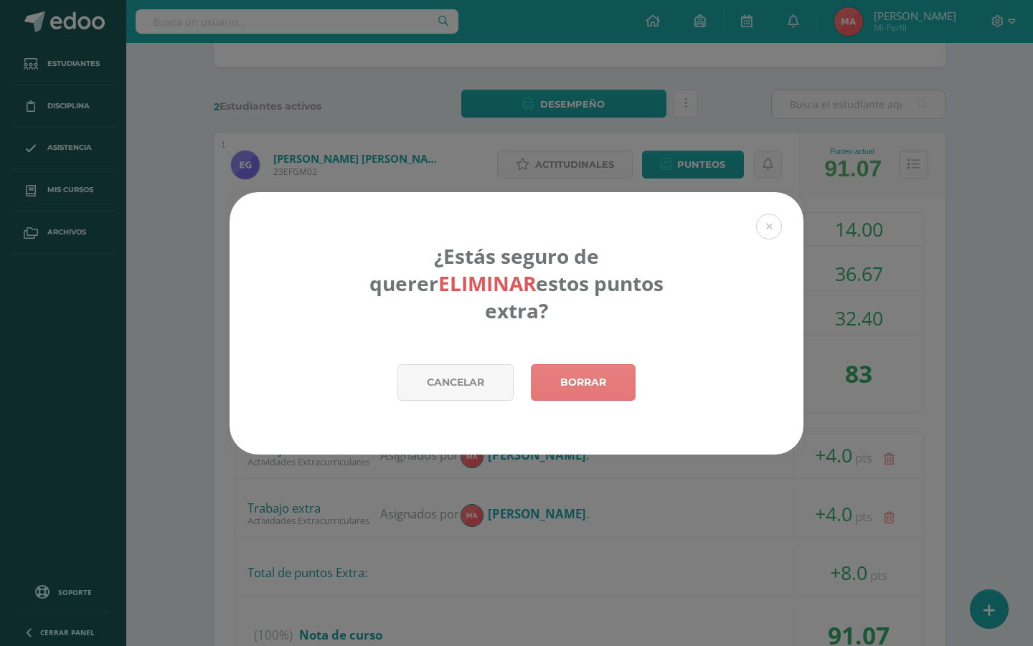
click at [579, 375] on link "Borrar" at bounding box center [583, 382] width 105 height 37
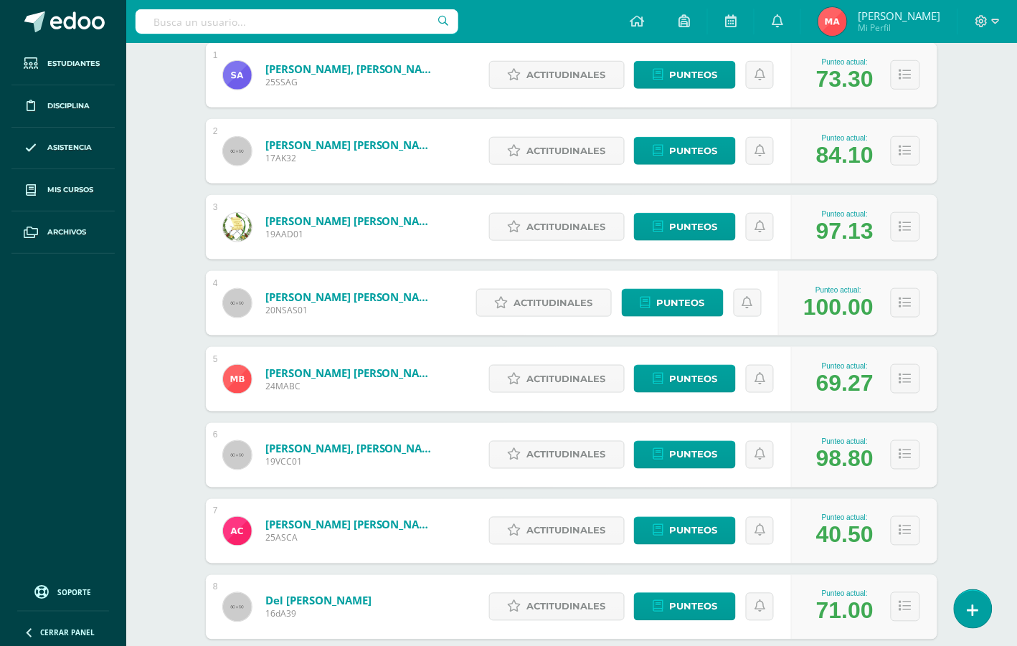
scroll to position [359, 0]
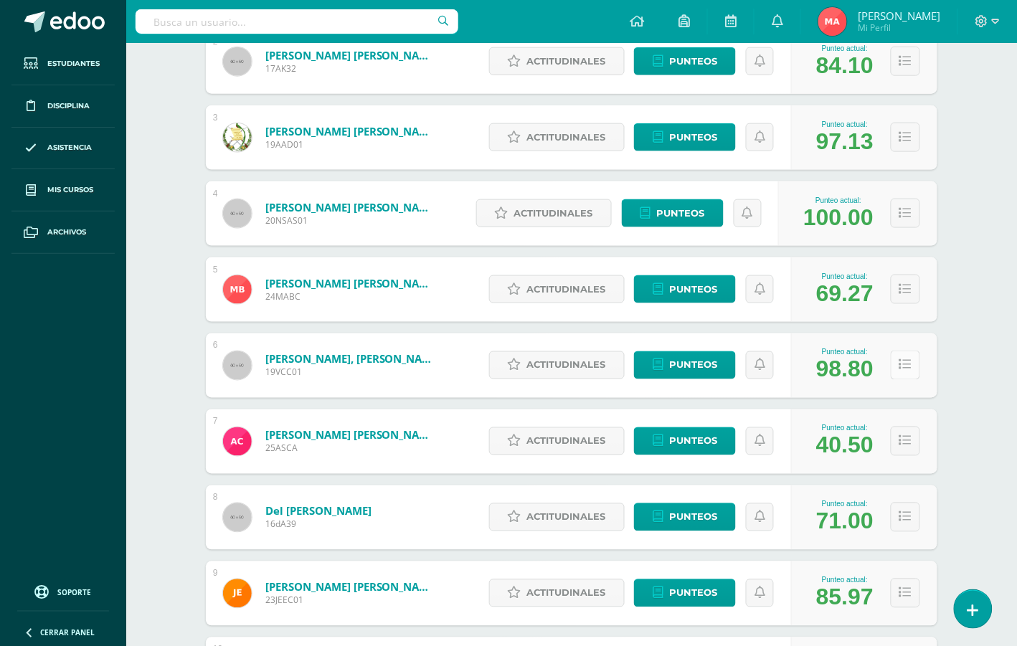
click at [904, 367] on icon at bounding box center [905, 365] width 12 height 12
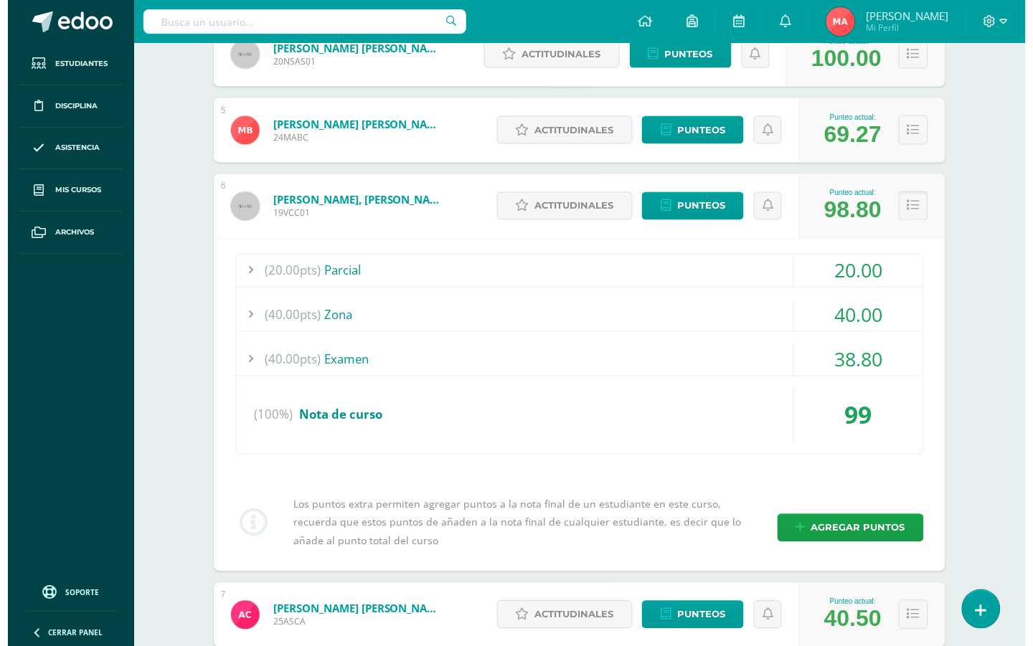
scroll to position [538, 0]
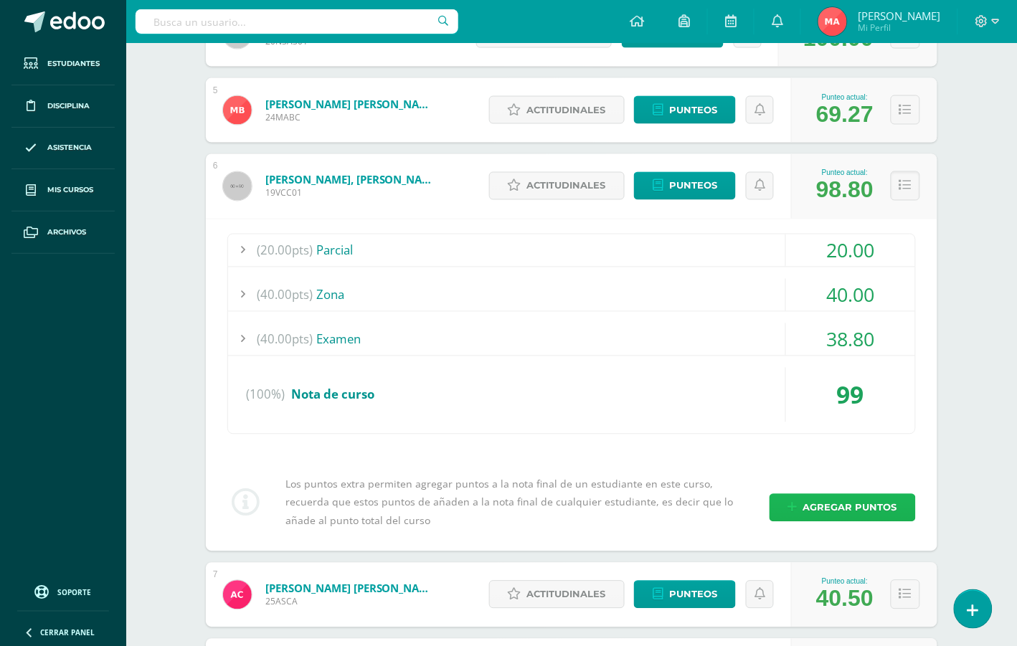
click at [821, 503] on span "Agregar puntos" at bounding box center [850, 508] width 94 height 27
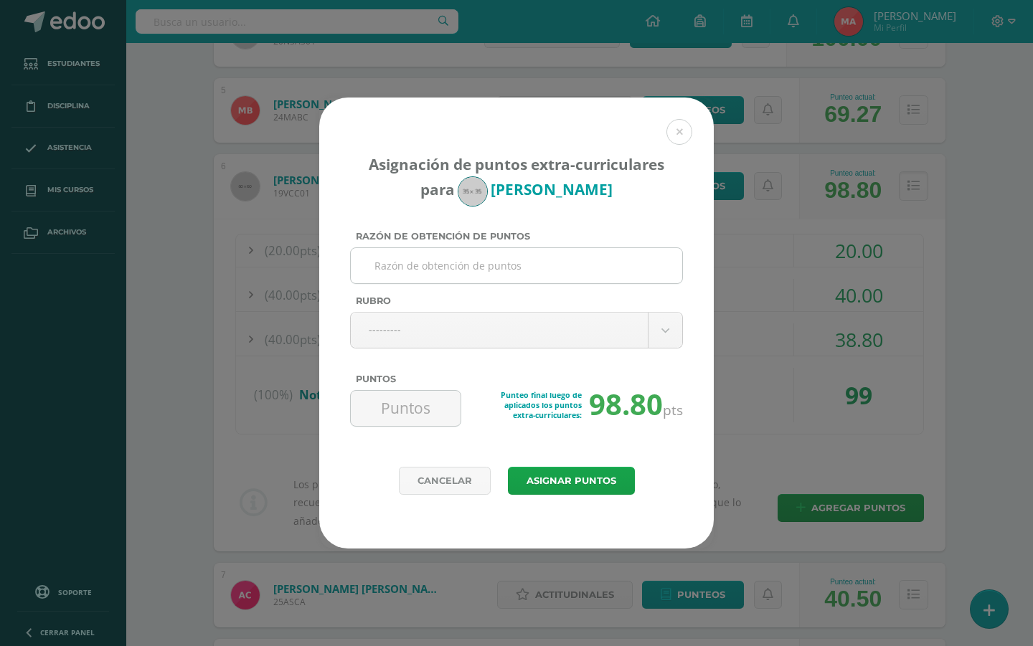
click at [514, 265] on input "Razón de obtención de puntos" at bounding box center [516, 265] width 320 height 35
type input "extra"
click at [425, 410] on input "Puntos" at bounding box center [405, 408] width 98 height 35
type input "1"
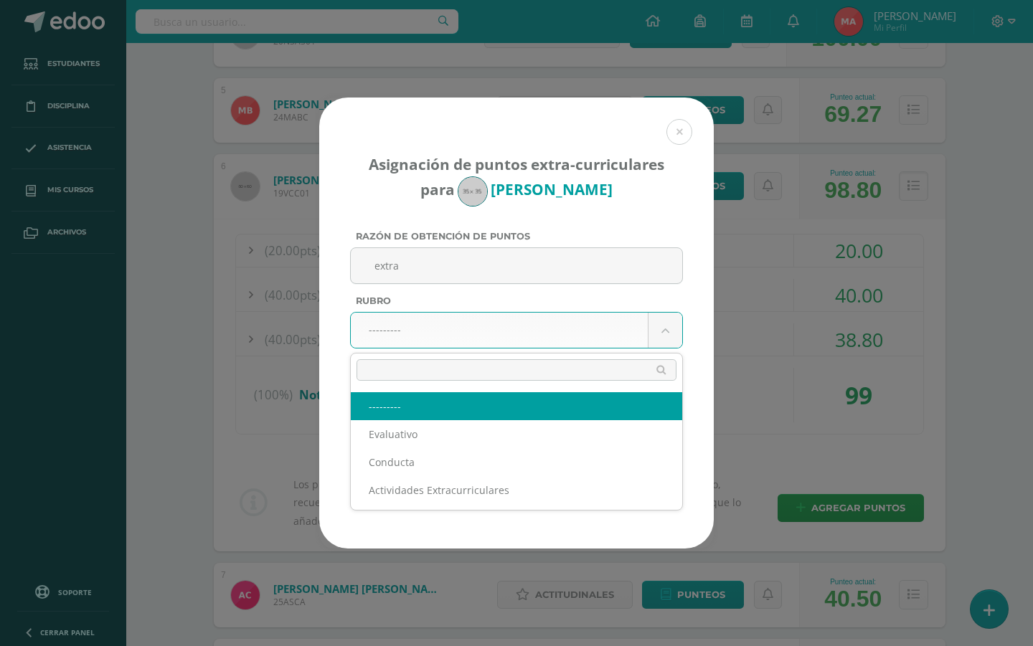
click at [493, 325] on body "Asignación de puntos extra-curriculares para Valeria Carias Razón de obtención …" at bounding box center [516, 586] width 1033 height 2249
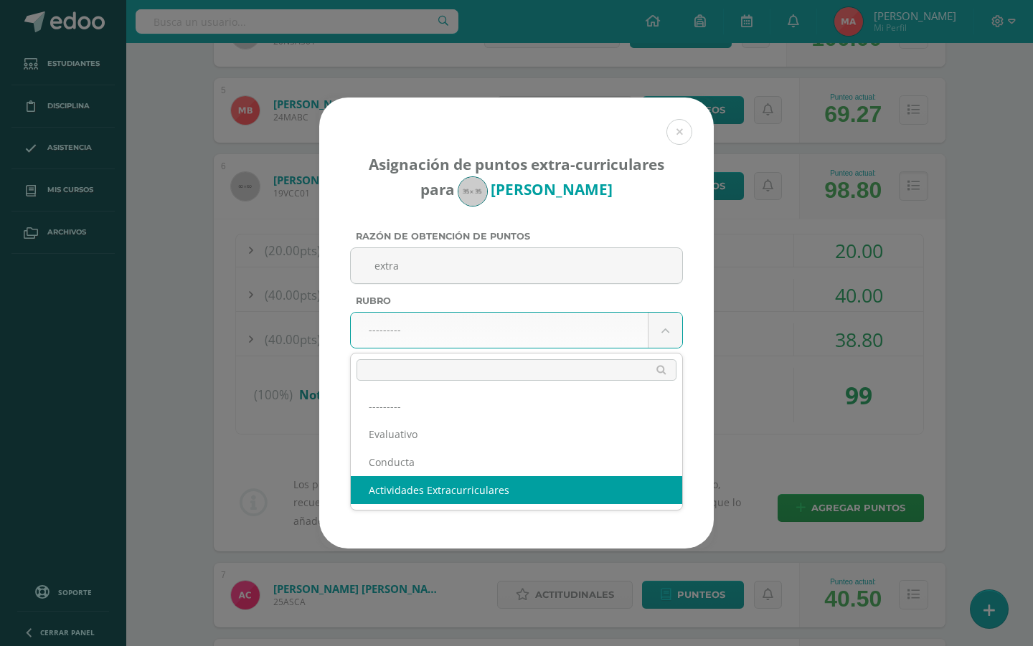
select select "3"
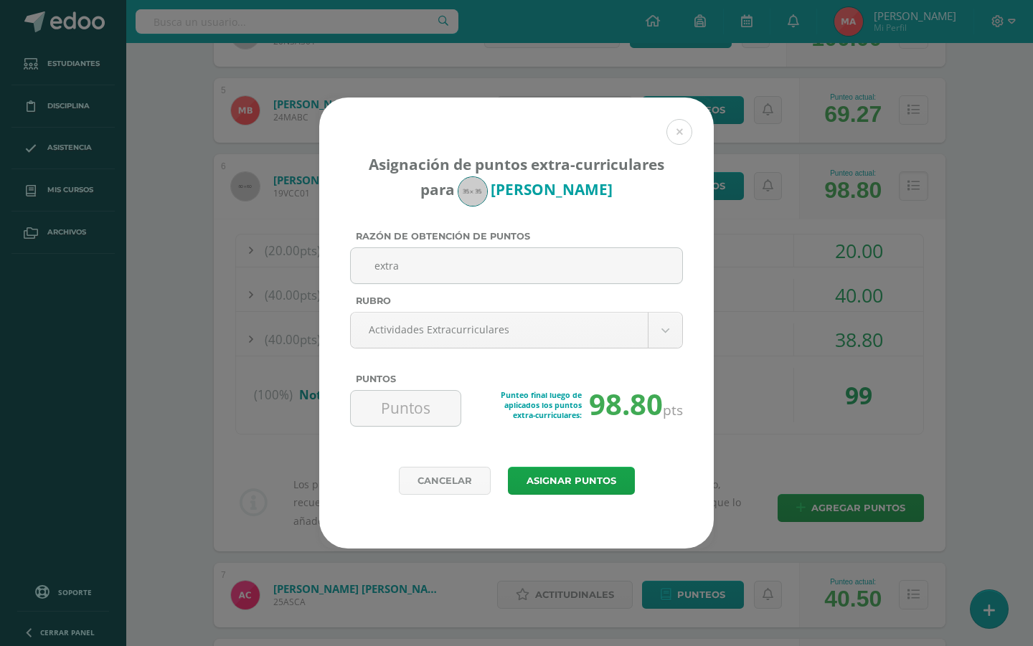
click at [529, 467] on div "Asignación de puntos extra-curriculares para Valeria Carias Razón de obtención …" at bounding box center [516, 282] width 394 height 369
click at [454, 484] on link "Cancelar" at bounding box center [445, 481] width 92 height 28
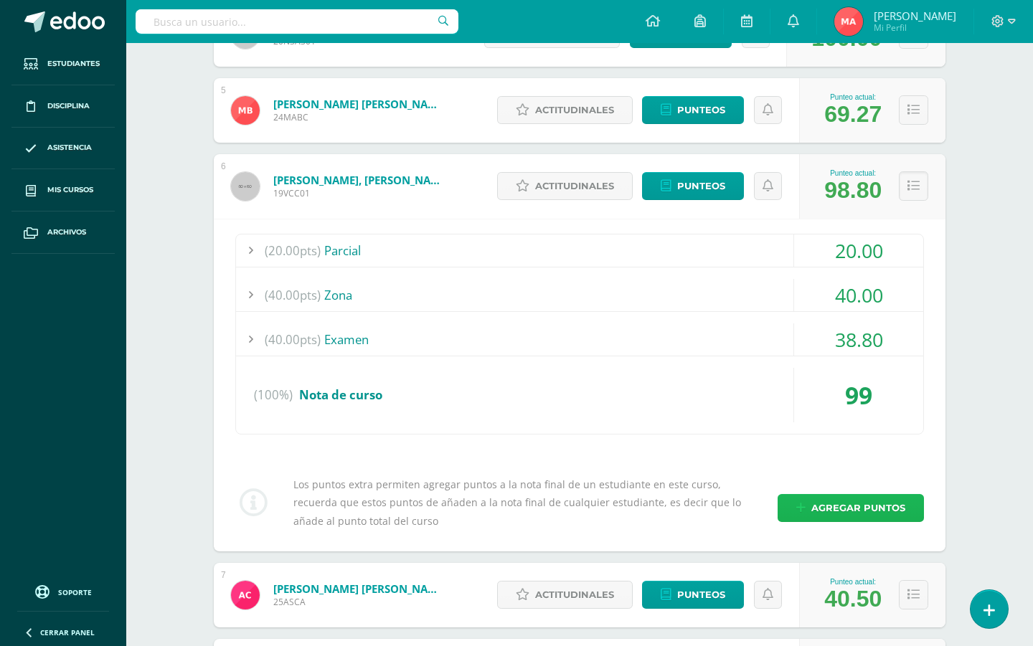
select select "3"
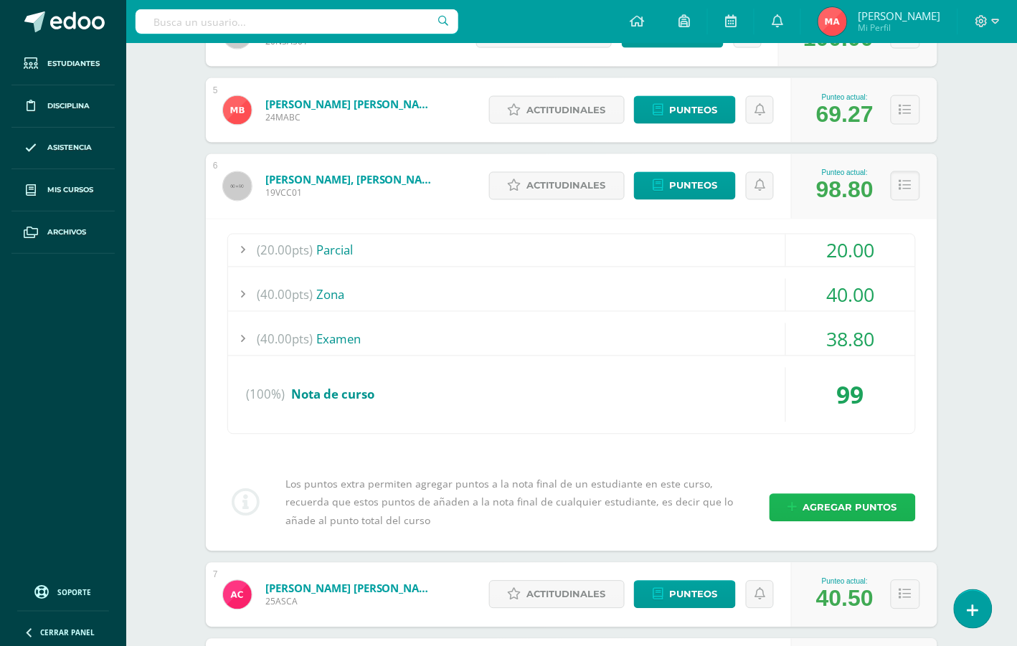
click at [823, 521] on span "Agregar puntos" at bounding box center [850, 508] width 94 height 27
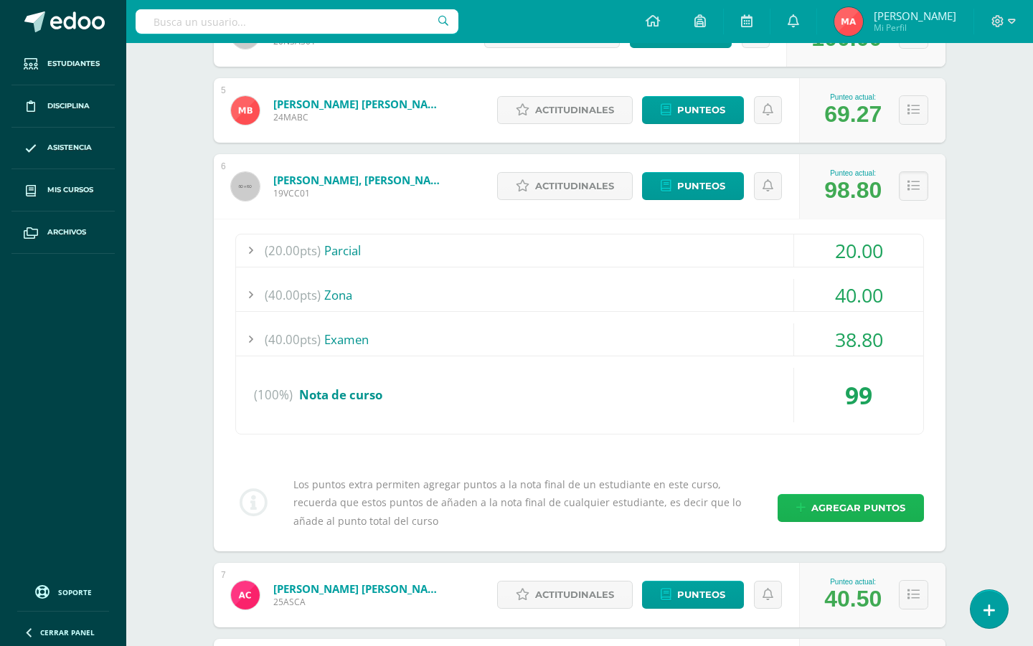
select select "3"
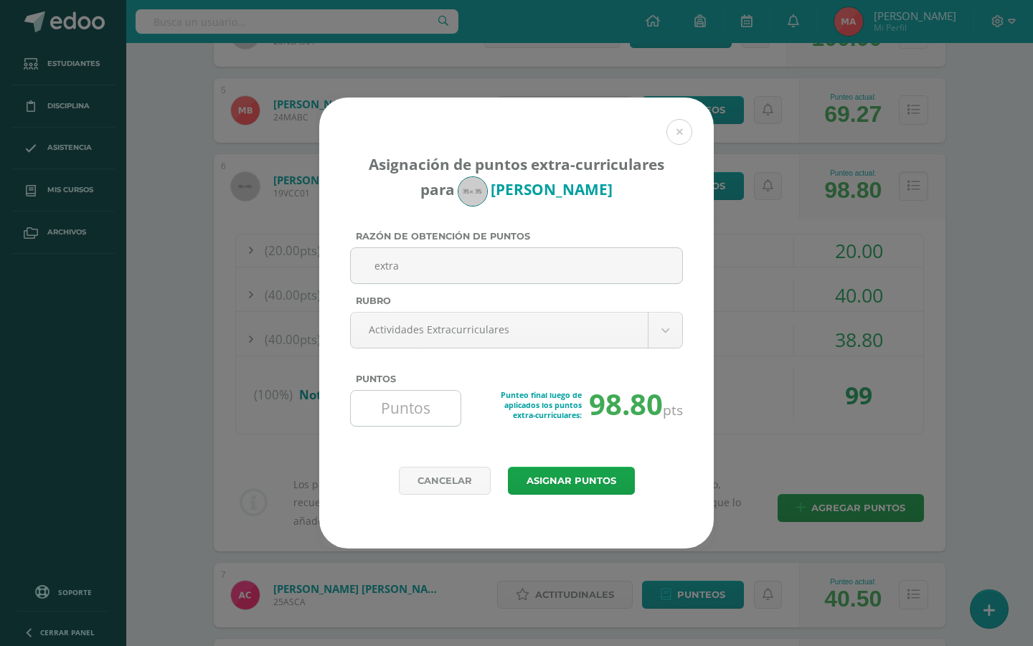
click at [393, 416] on input "Puntos" at bounding box center [405, 408] width 98 height 35
type input "1"
click at [546, 480] on button "Asignar puntos" at bounding box center [571, 481] width 127 height 28
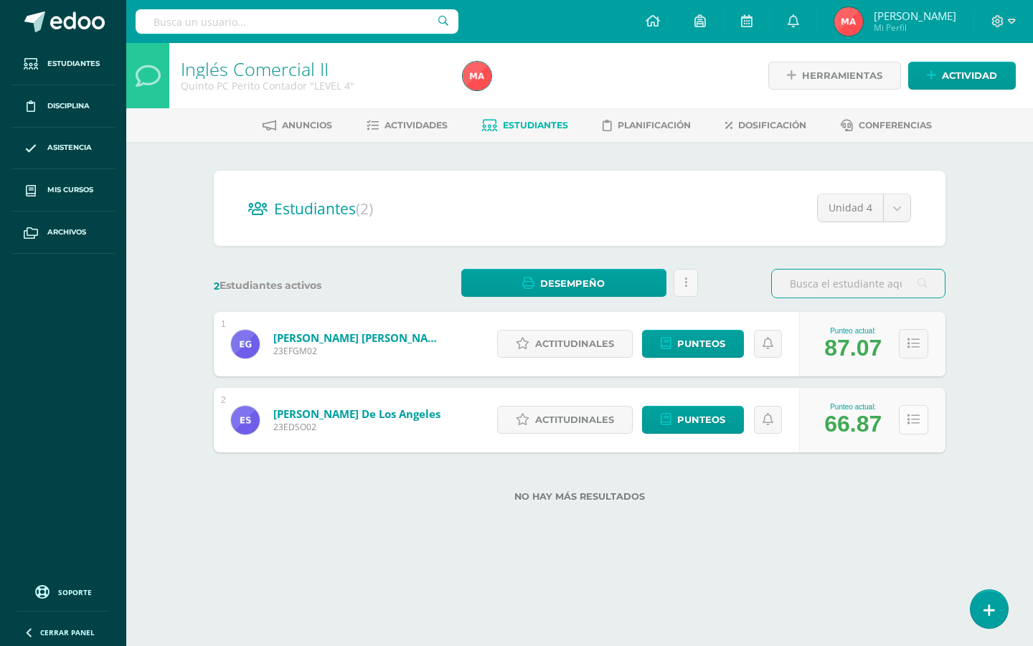
click at [909, 412] on button at bounding box center [913, 419] width 29 height 29
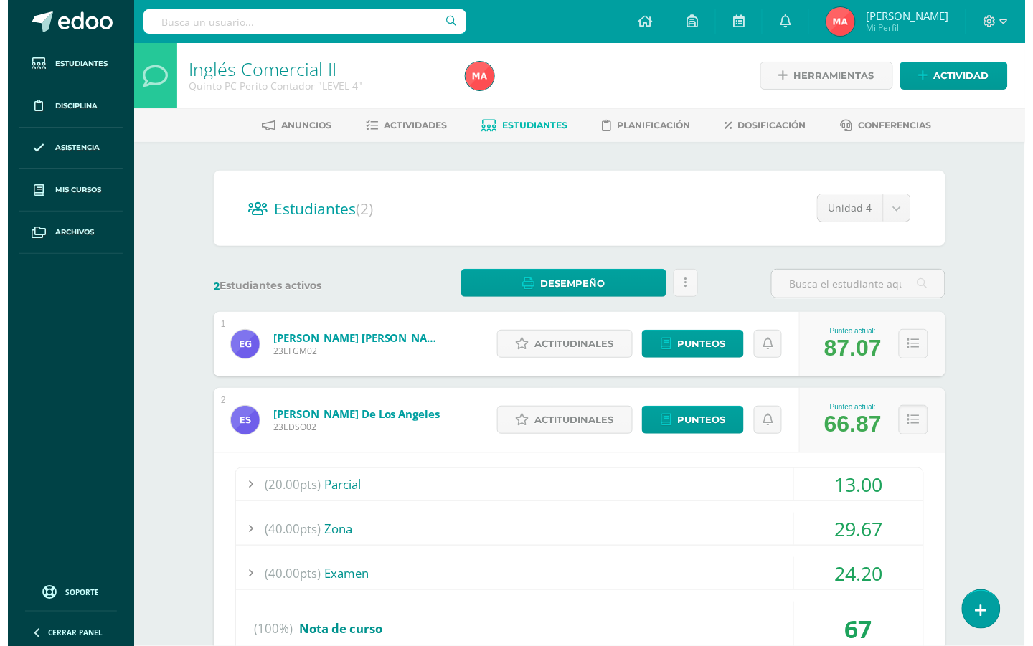
scroll to position [235, 0]
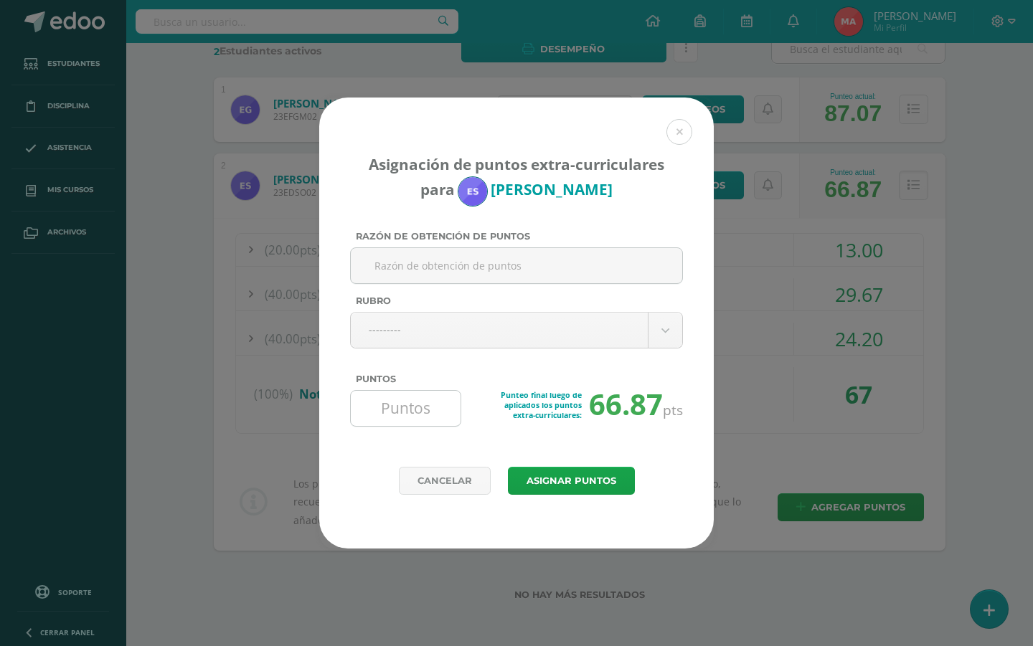
click at [399, 416] on input "Puntos" at bounding box center [405, 408] width 98 height 35
type input "4"
click at [445, 258] on input "Razón de obtención de puntos" at bounding box center [516, 265] width 320 height 35
type input "hoja de trabajo"
click at [467, 338] on body "Asignación de puntos extra-curriculares para [PERSON_NAME] Razón de obtención d…" at bounding box center [516, 206] width 1033 height 881
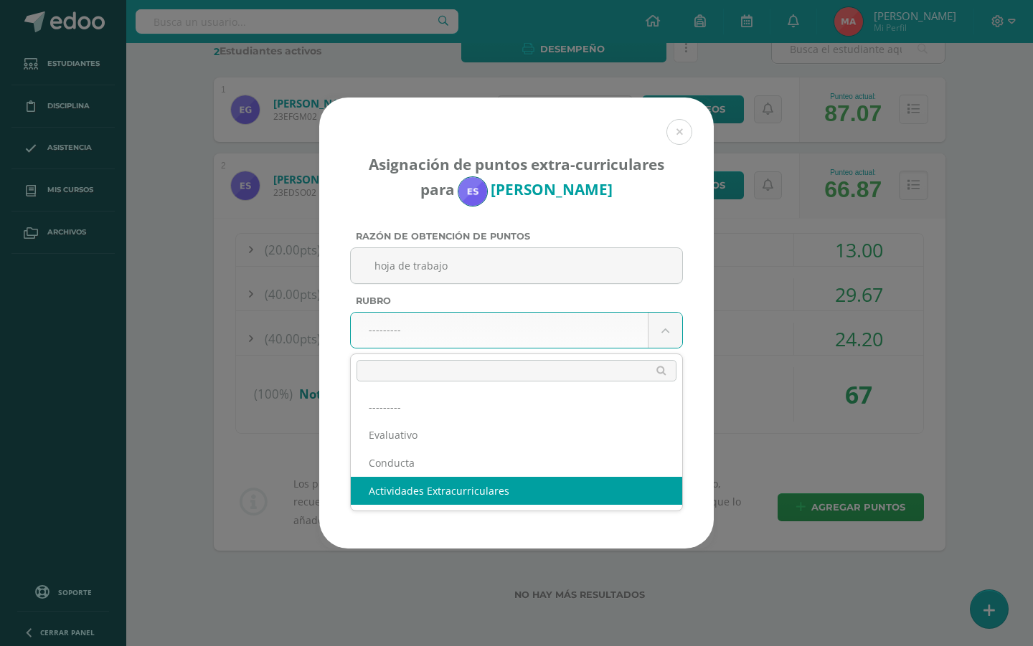
select select "3"
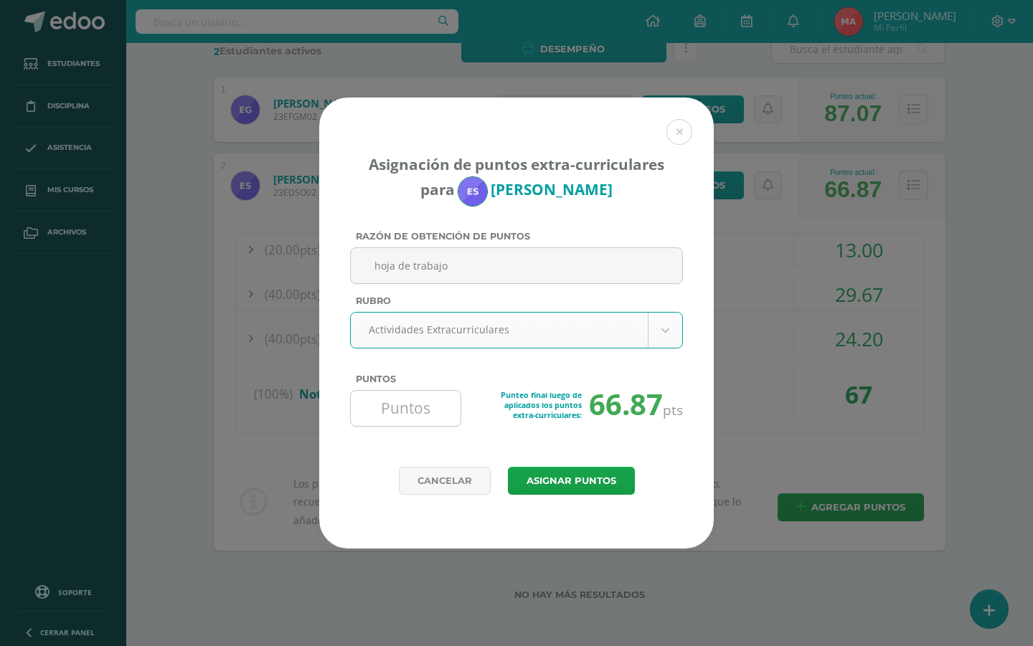
click at [399, 395] on input "Puntos" at bounding box center [405, 408] width 98 height 35
type input "4"
click at [540, 477] on button "Asignar puntos" at bounding box center [571, 481] width 127 height 28
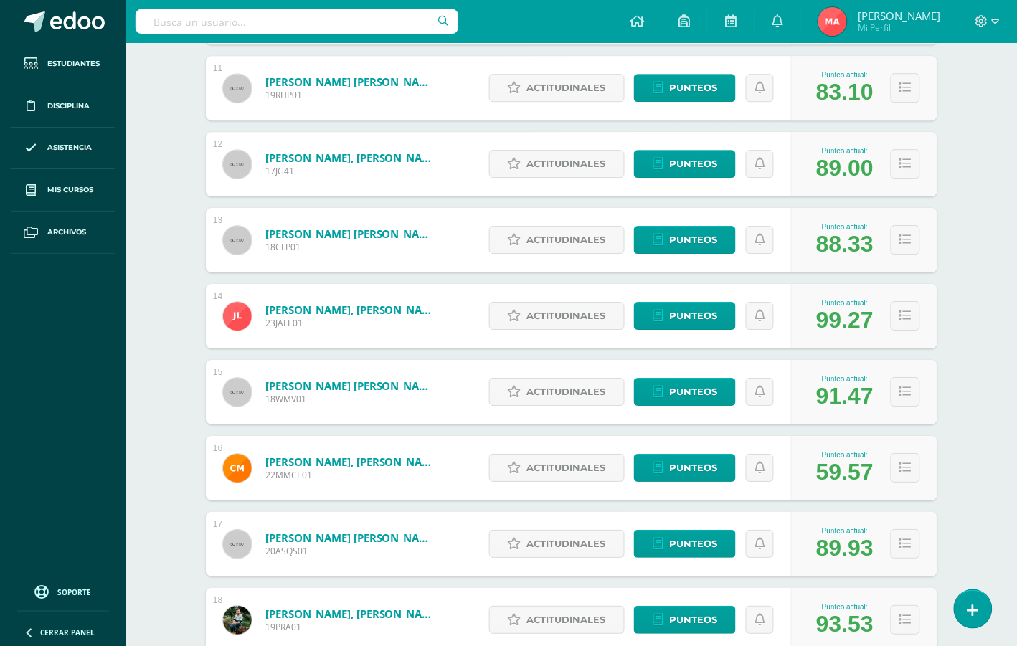
scroll to position [1221, 0]
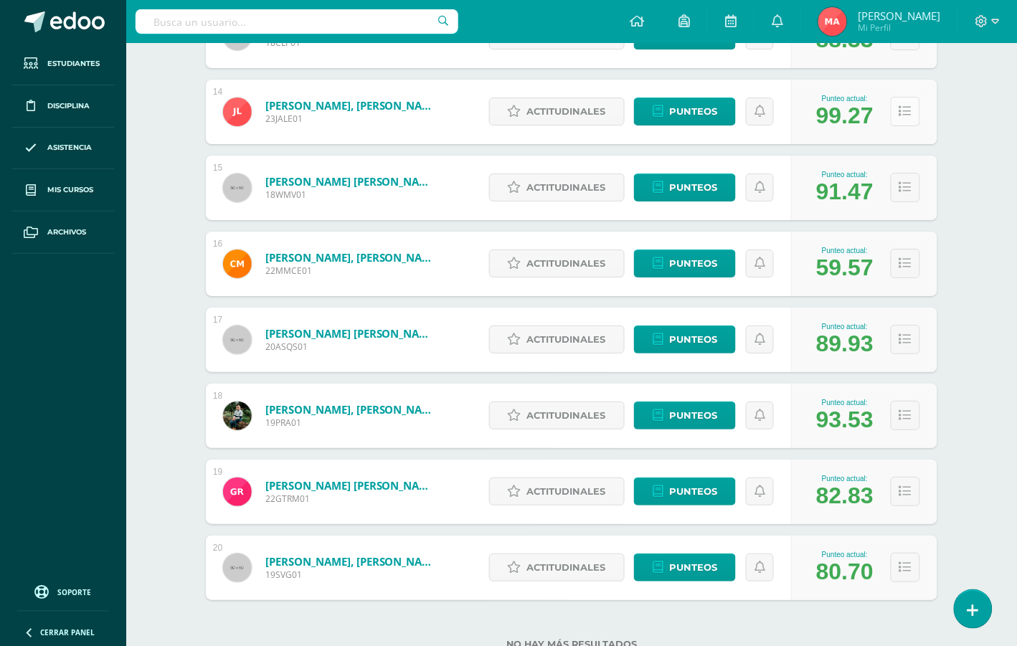
click at [899, 108] on icon at bounding box center [905, 111] width 12 height 12
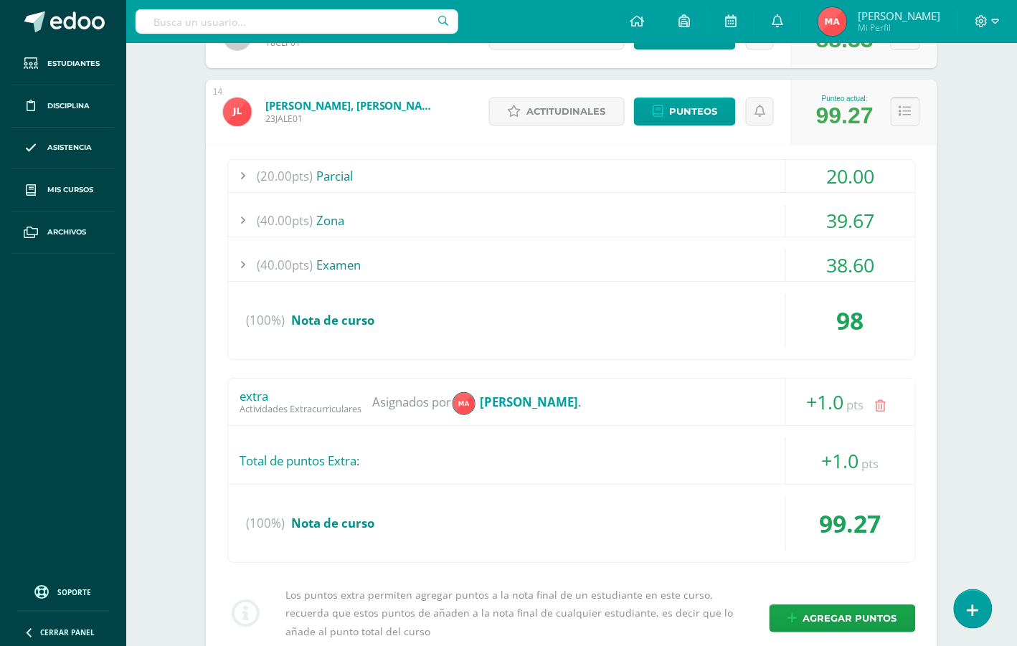
click at [899, 108] on icon at bounding box center [905, 111] width 12 height 12
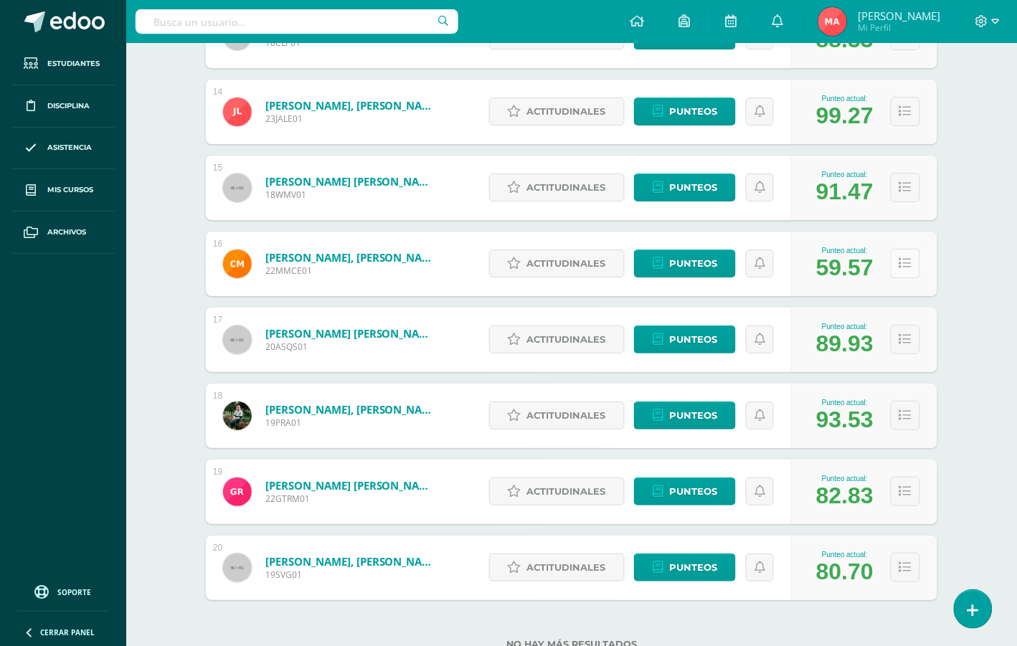
click at [904, 269] on icon at bounding box center [905, 263] width 12 height 12
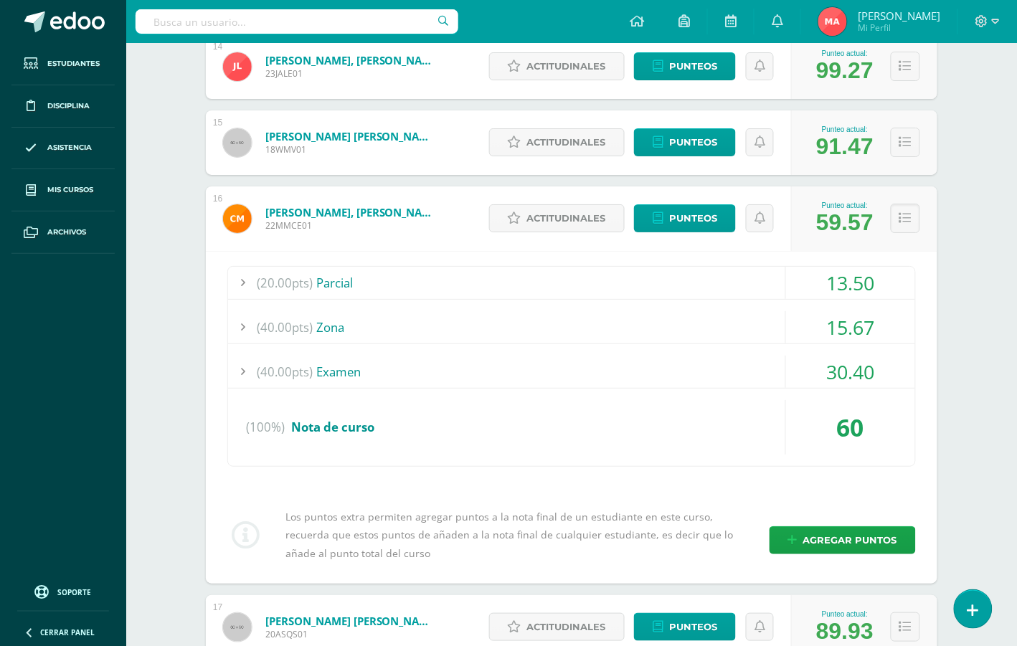
scroll to position [1310, 0]
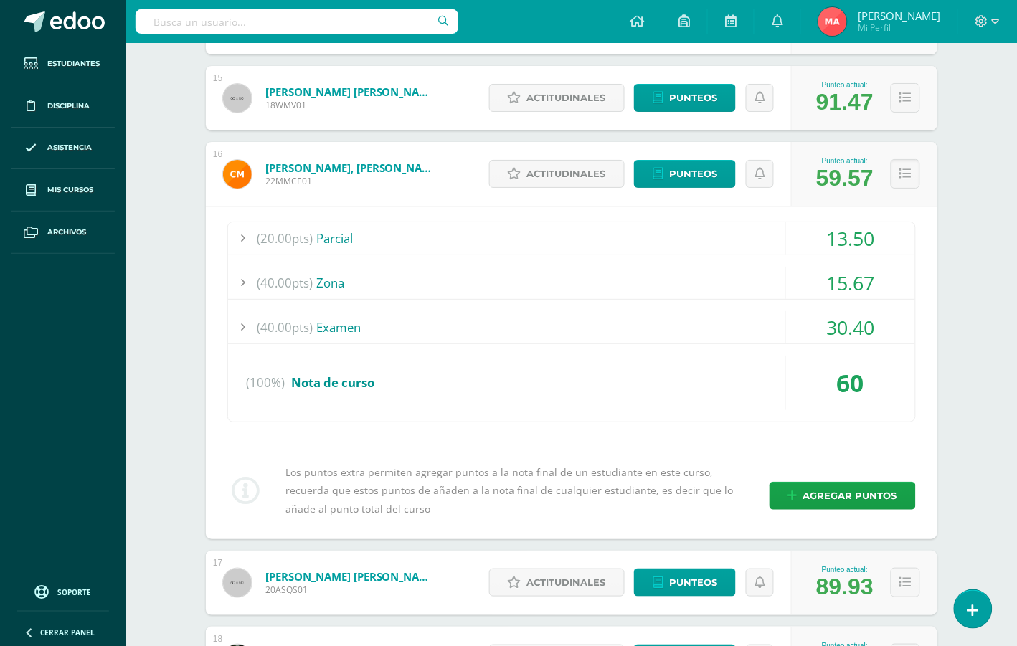
click at [907, 174] on icon at bounding box center [905, 174] width 12 height 12
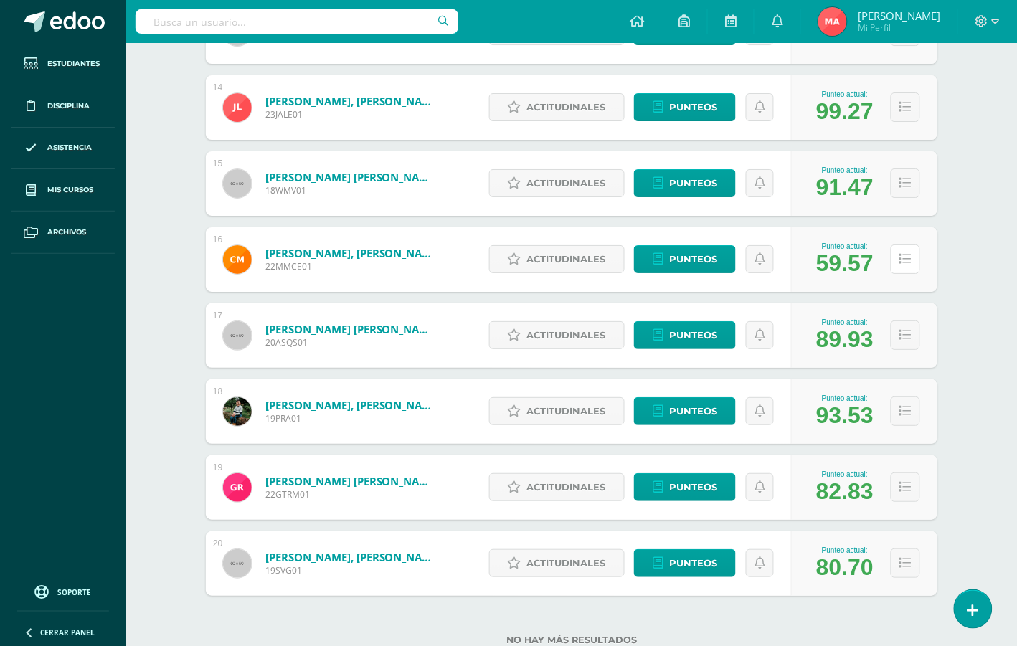
scroll to position [1180, 0]
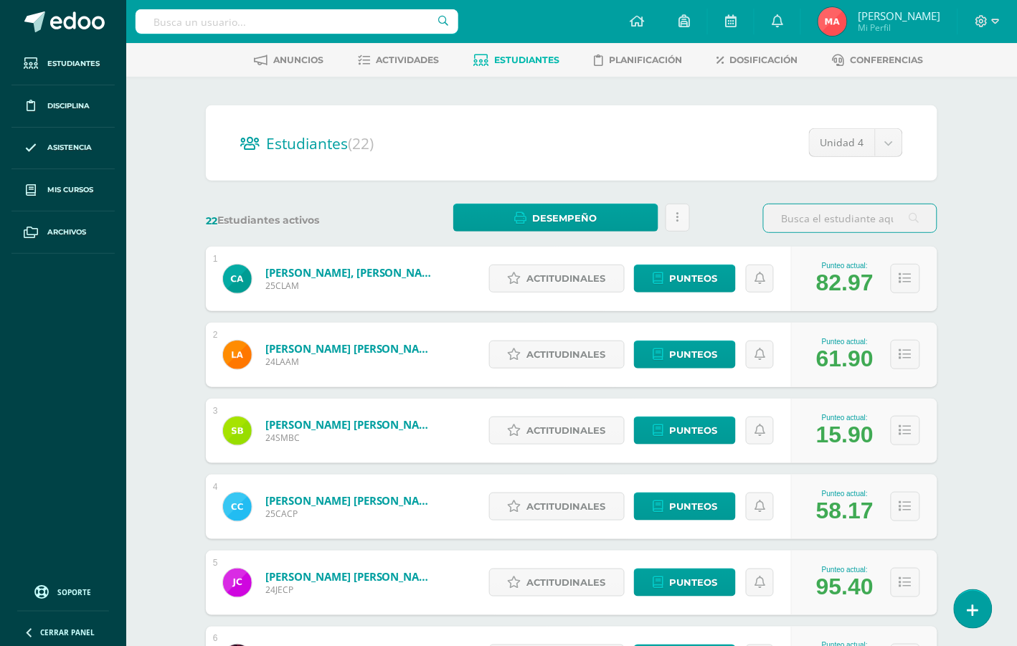
scroll to position [179, 0]
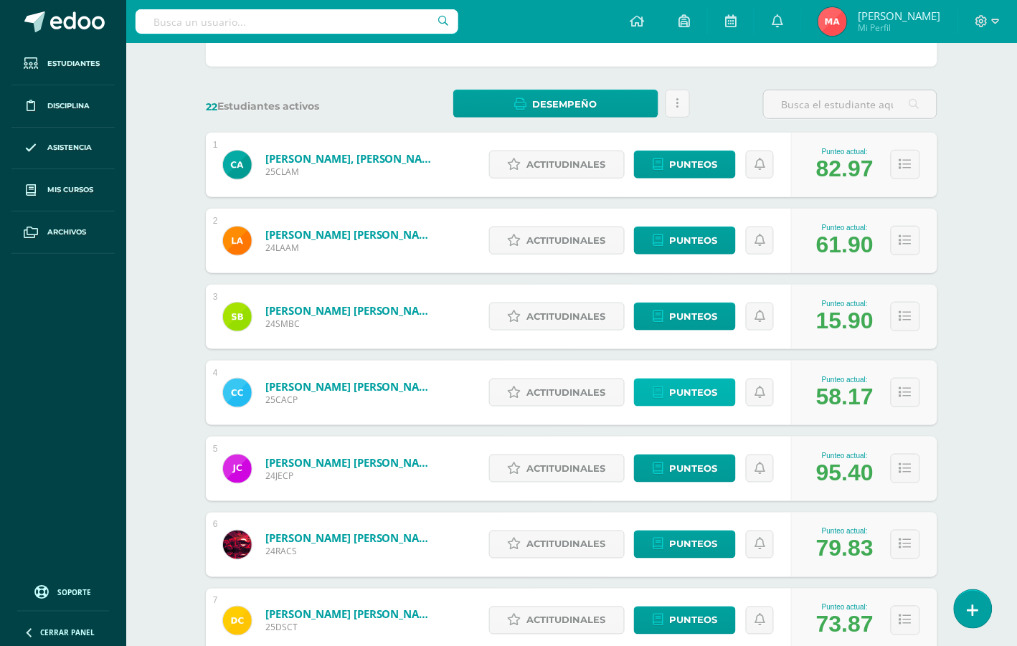
click at [690, 385] on span "Punteos" at bounding box center [693, 392] width 48 height 27
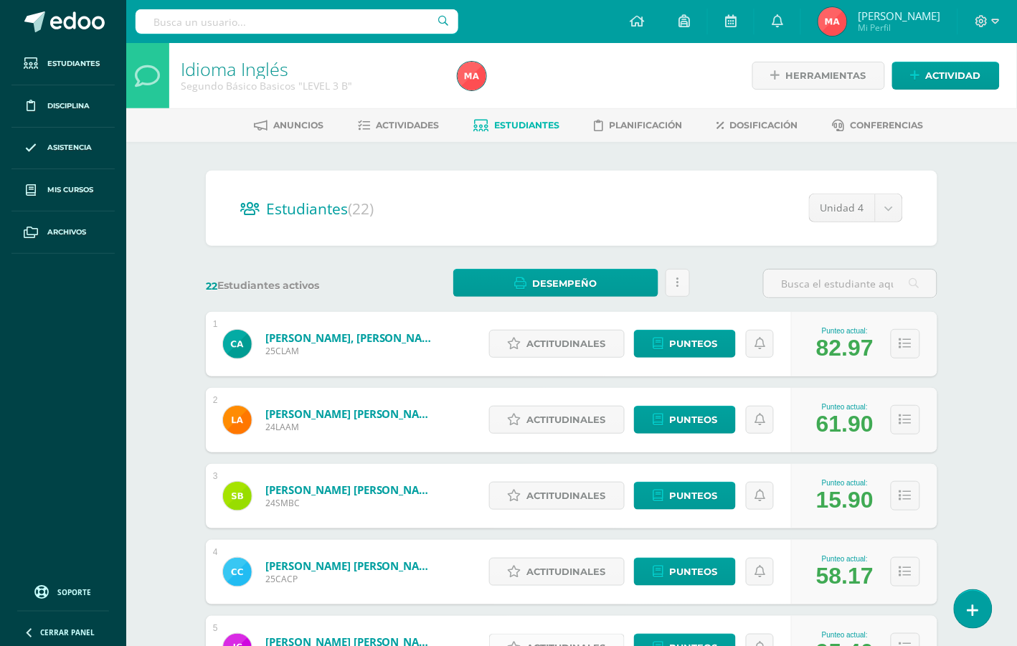
scroll to position [179, 0]
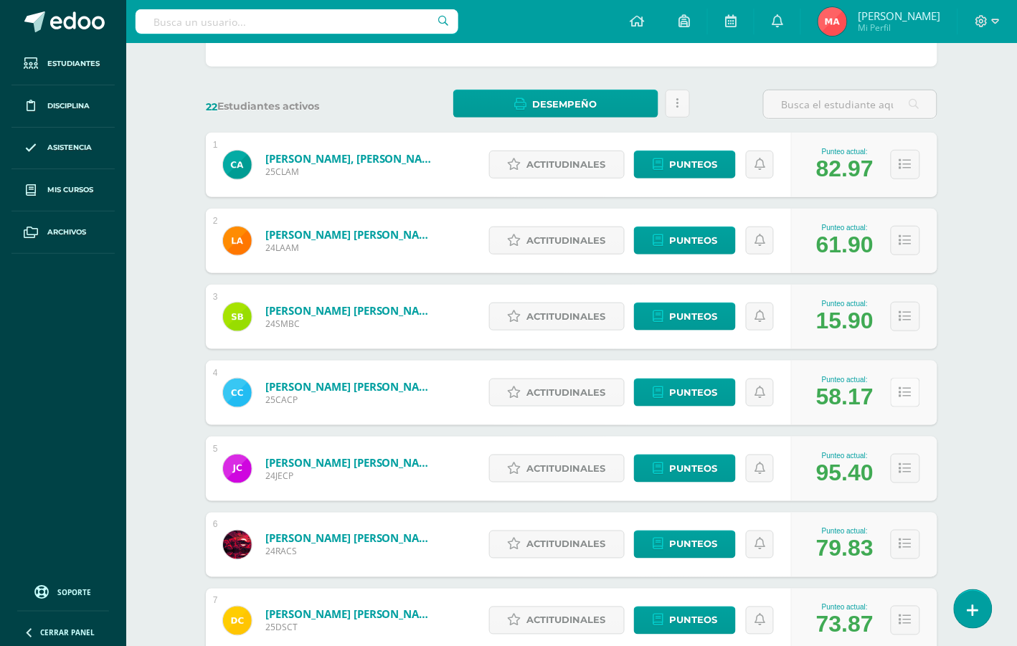
click at [900, 392] on button at bounding box center [905, 392] width 29 height 29
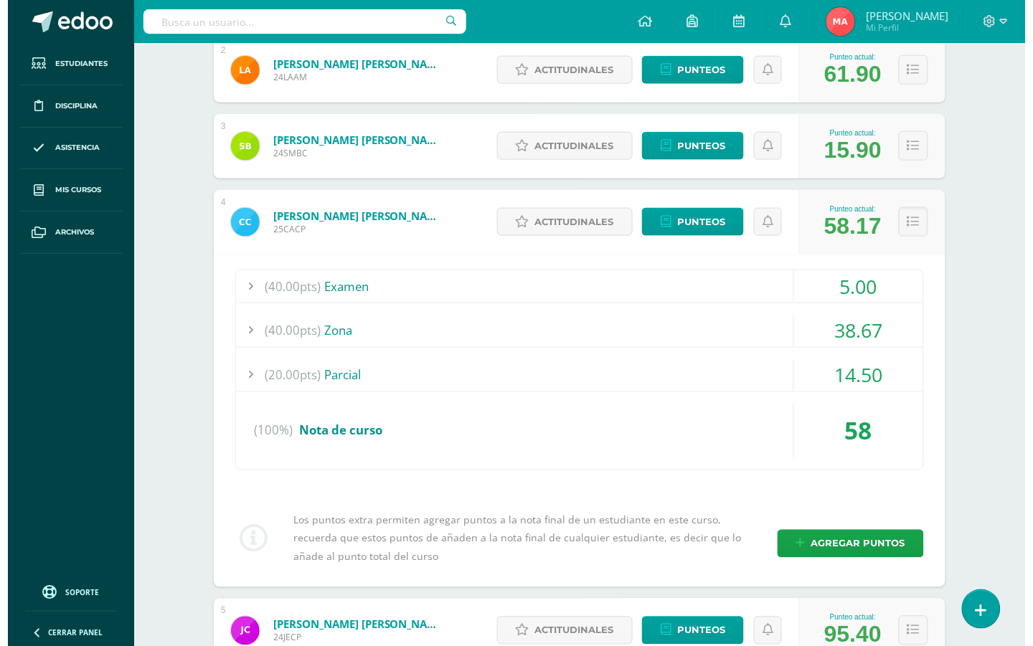
scroll to position [359, 0]
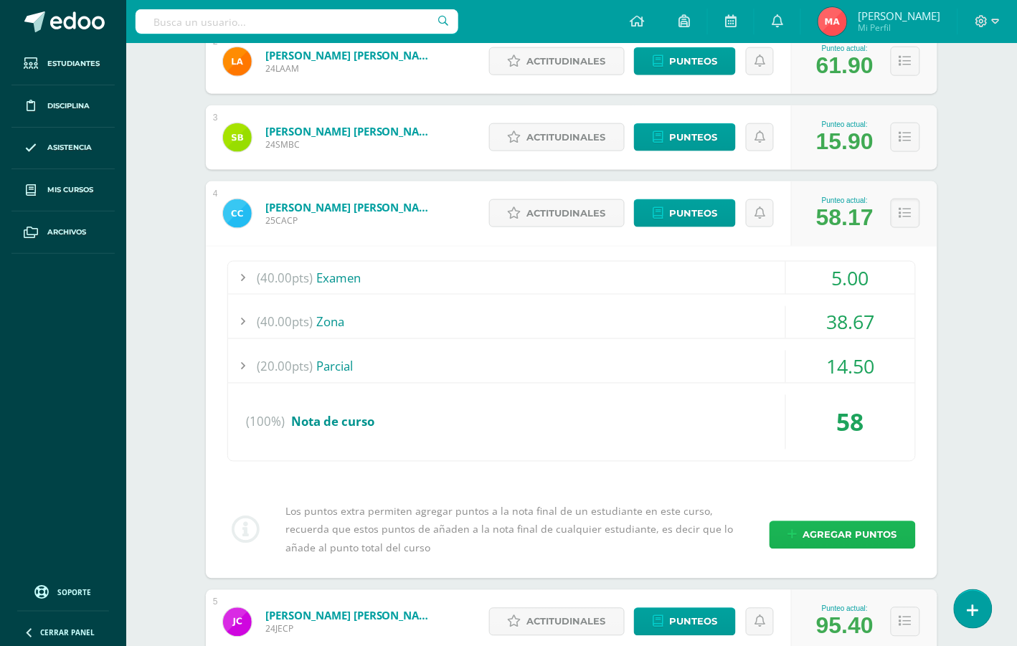
click at [843, 542] on span "Agregar puntos" at bounding box center [850, 535] width 94 height 27
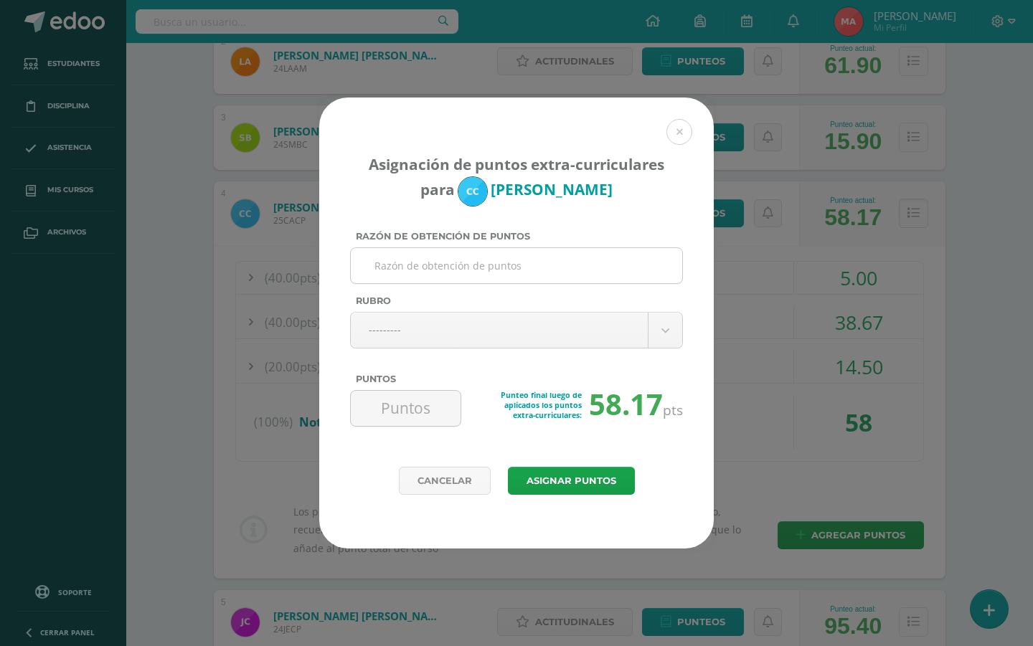
click at [455, 257] on input "Razón de obtención de puntos" at bounding box center [516, 265] width 320 height 35
type input "T"
type input "esfuerzo extra"
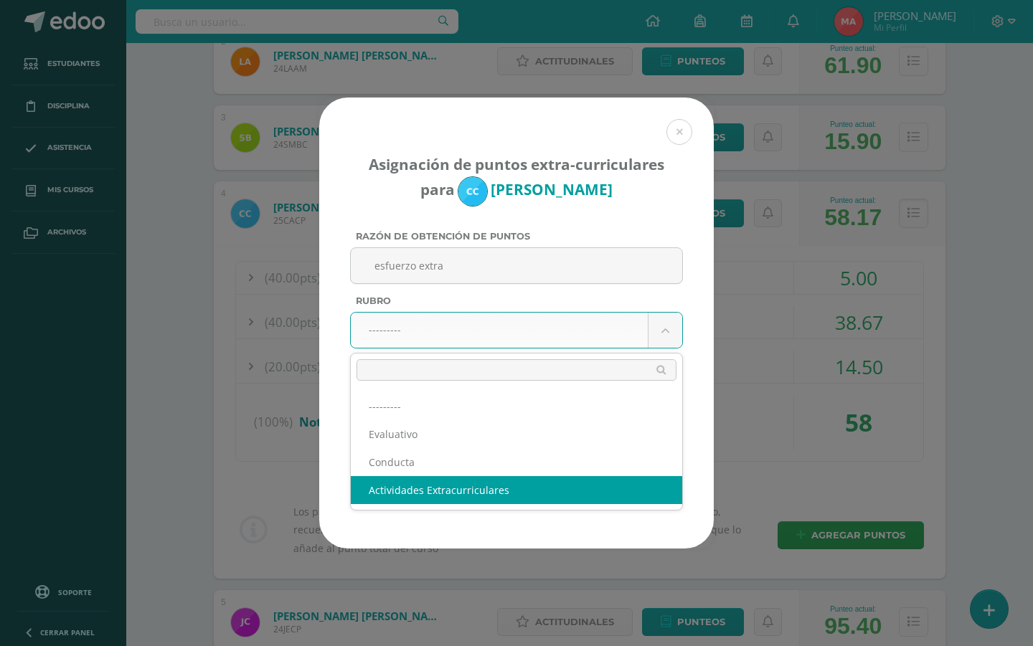
select select "3"
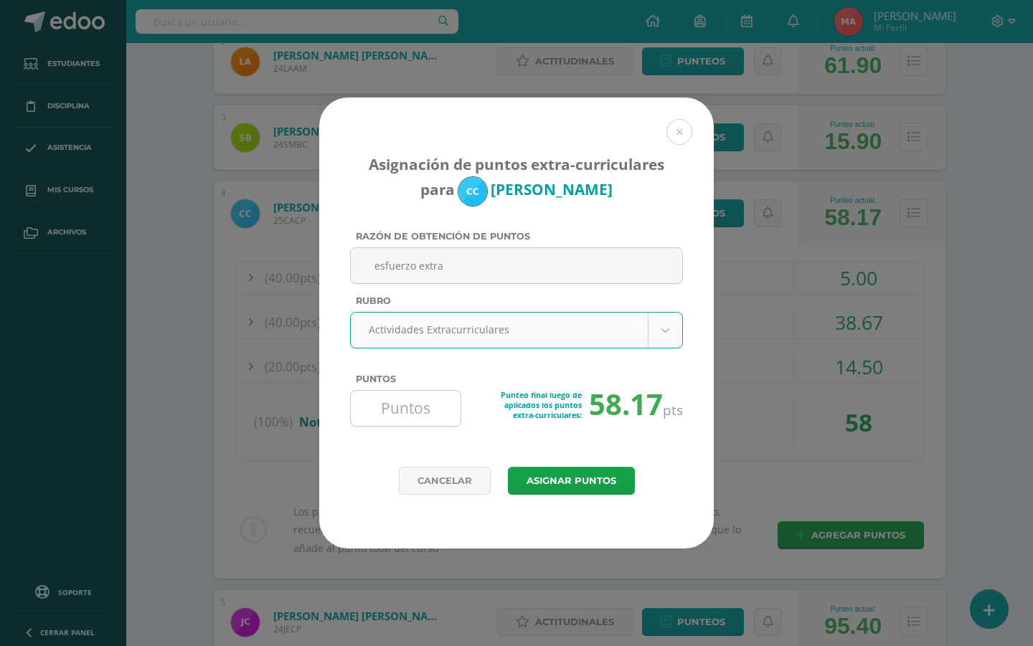
click at [402, 405] on input "Puntos" at bounding box center [405, 408] width 98 height 35
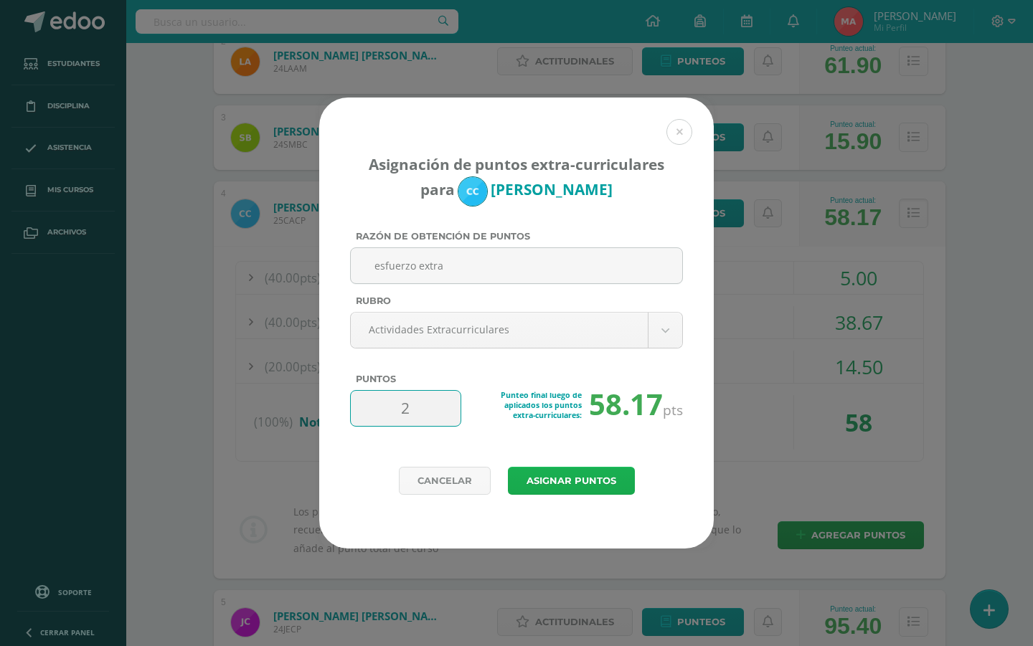
type input "2"
click at [536, 473] on button "Asignar puntos" at bounding box center [571, 481] width 127 height 28
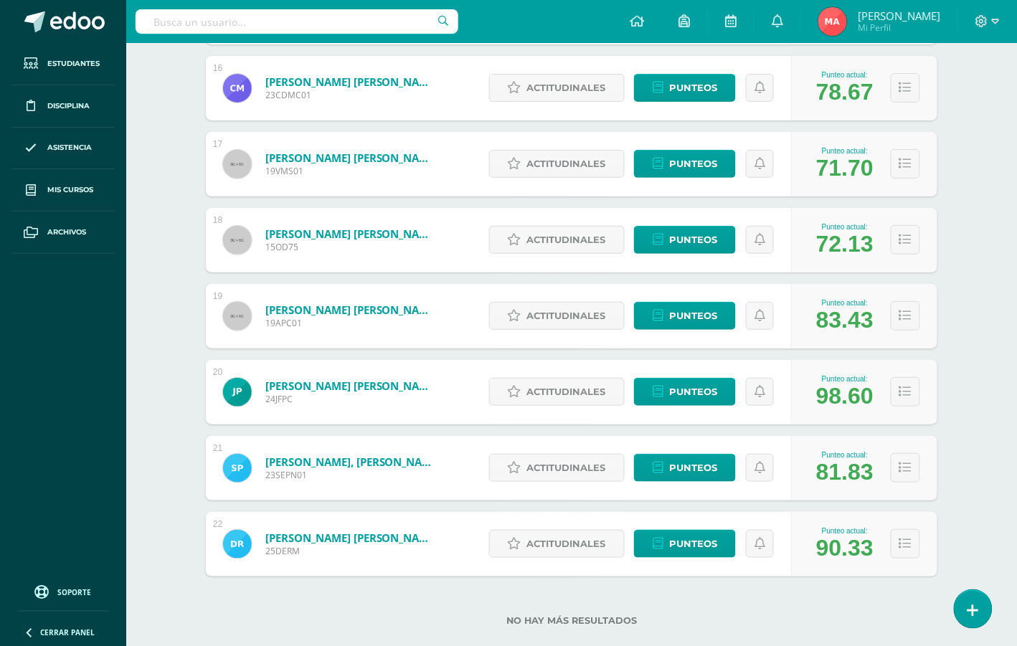
scroll to position [1400, 0]
